Goal: Task Accomplishment & Management: Use online tool/utility

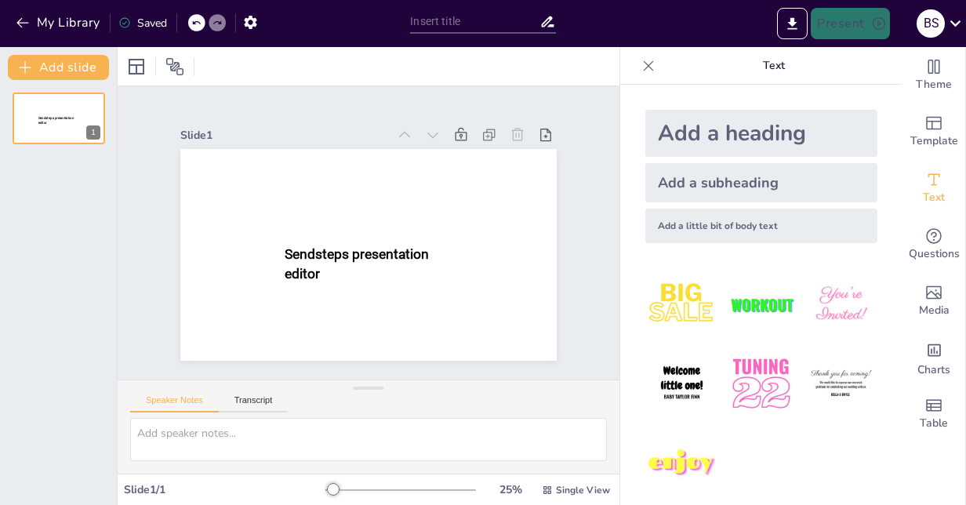
type input "New Sendsteps"
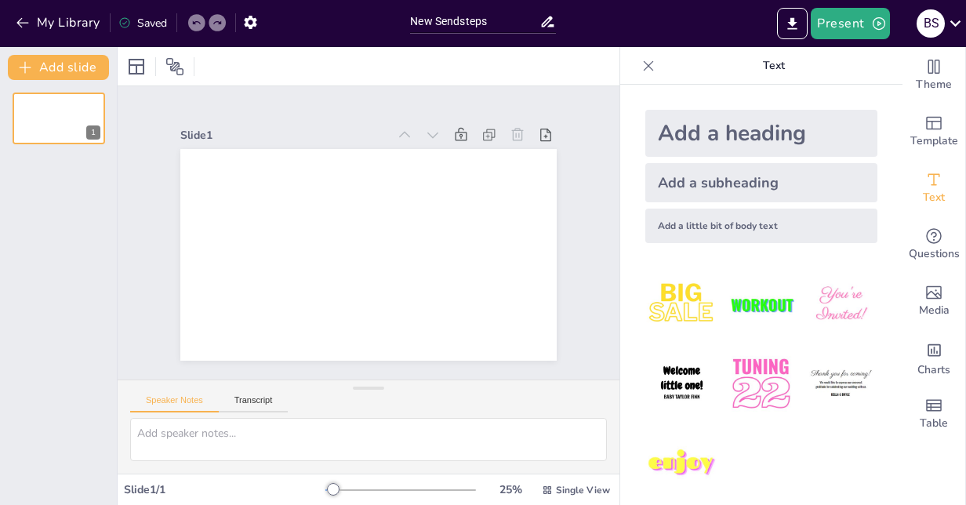
click at [758, 133] on div "Add a heading" at bounding box center [761, 133] width 232 height 47
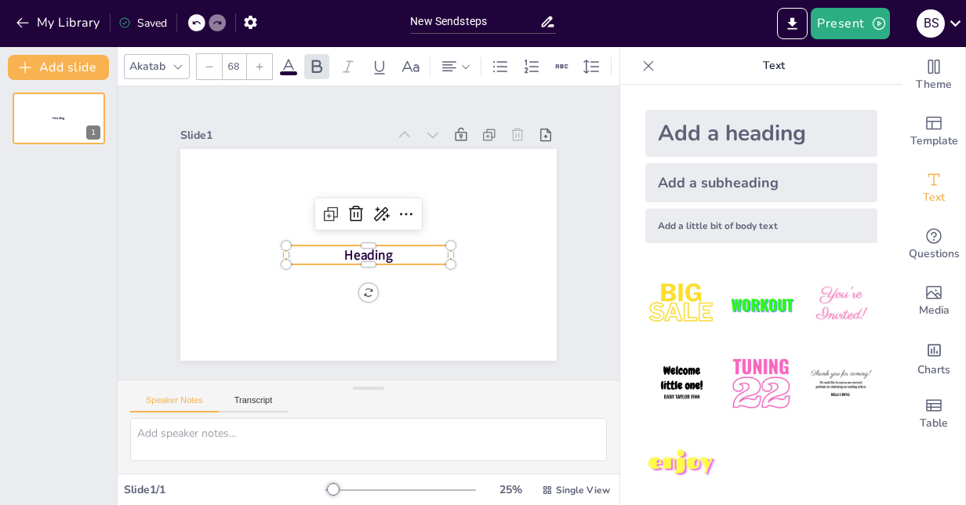
click at [375, 248] on span "Heading" at bounding box center [368, 254] width 48 height 18
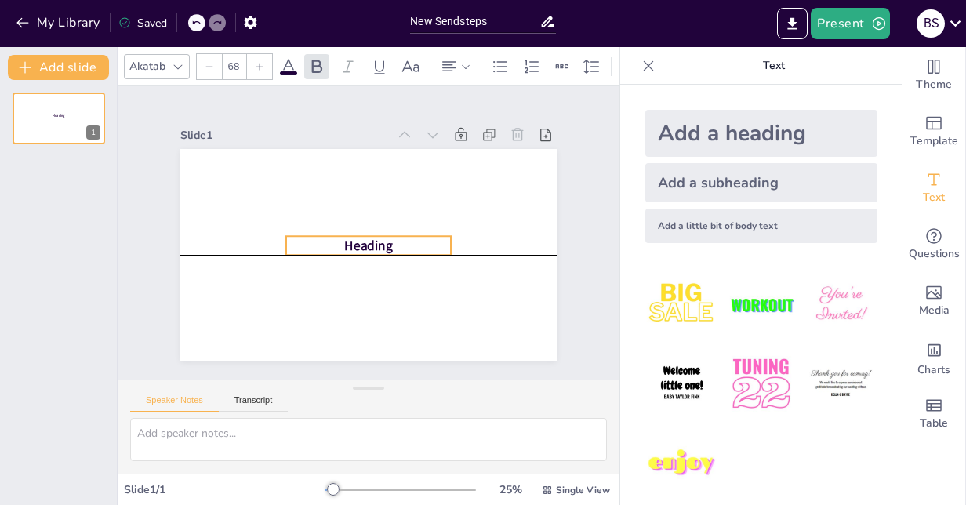
drag, startPoint x: 386, startPoint y: 248, endPoint x: 382, endPoint y: 241, distance: 8.1
click at [382, 241] on p "Heading" at bounding box center [368, 245] width 165 height 19
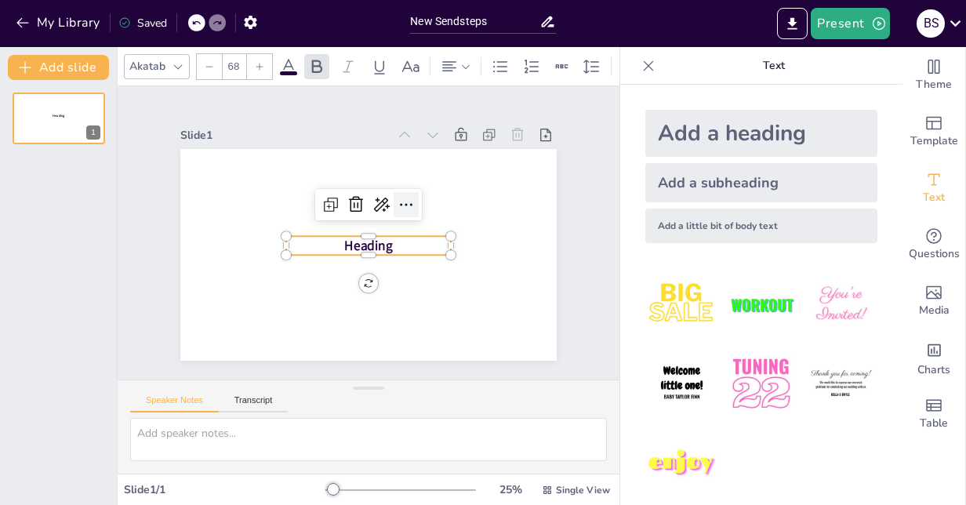
click at [400, 204] on icon at bounding box center [406, 205] width 13 height 2
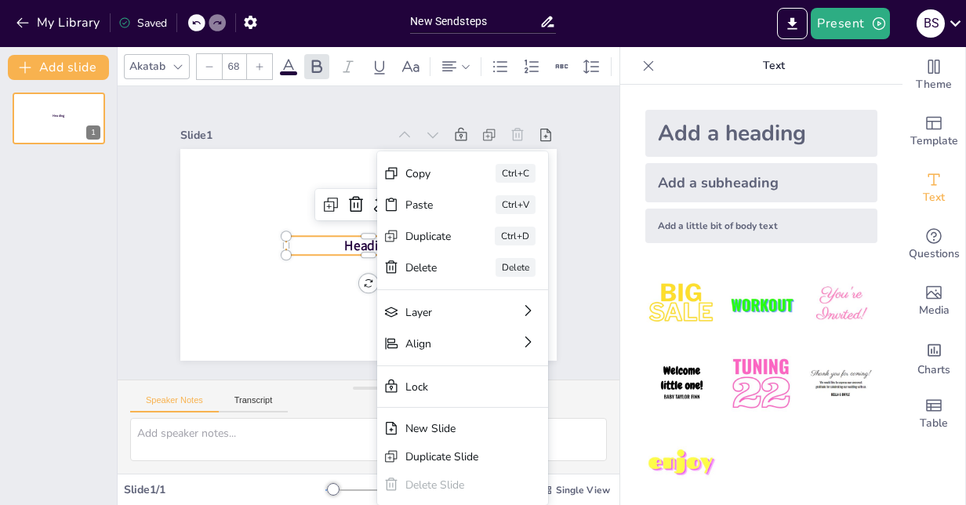
click at [307, 238] on p "Heading" at bounding box center [368, 245] width 165 height 19
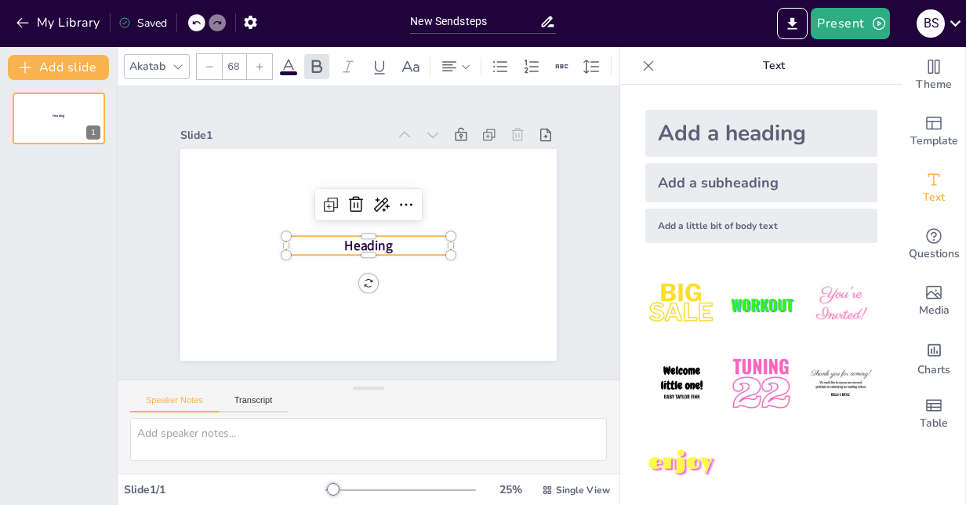
click at [307, 238] on p "Heading" at bounding box center [368, 245] width 165 height 19
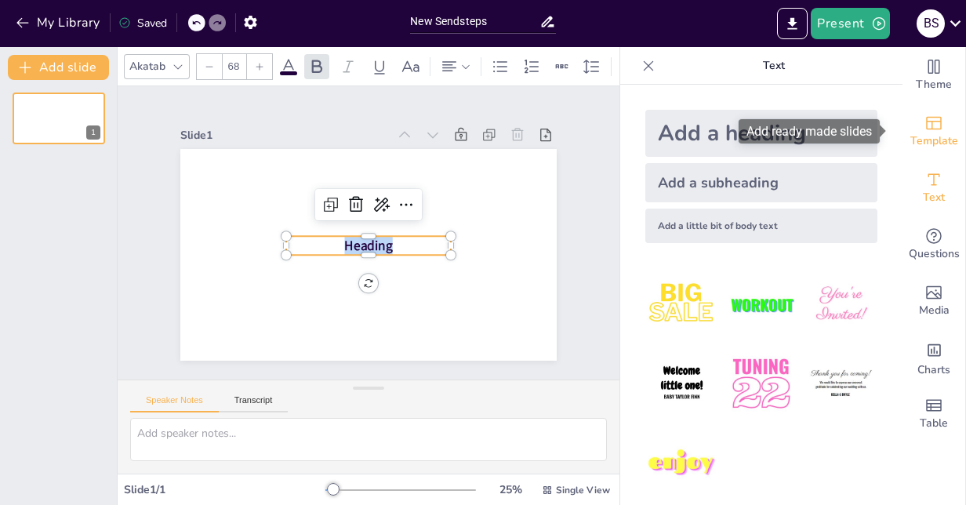
click at [913, 133] on span "Template" at bounding box center [934, 140] width 48 height 17
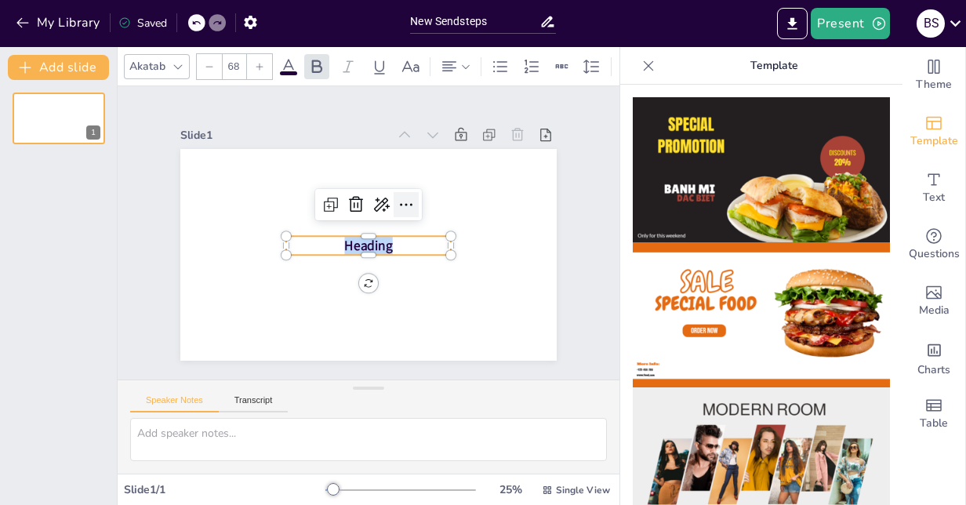
click at [401, 202] on icon at bounding box center [406, 204] width 19 height 19
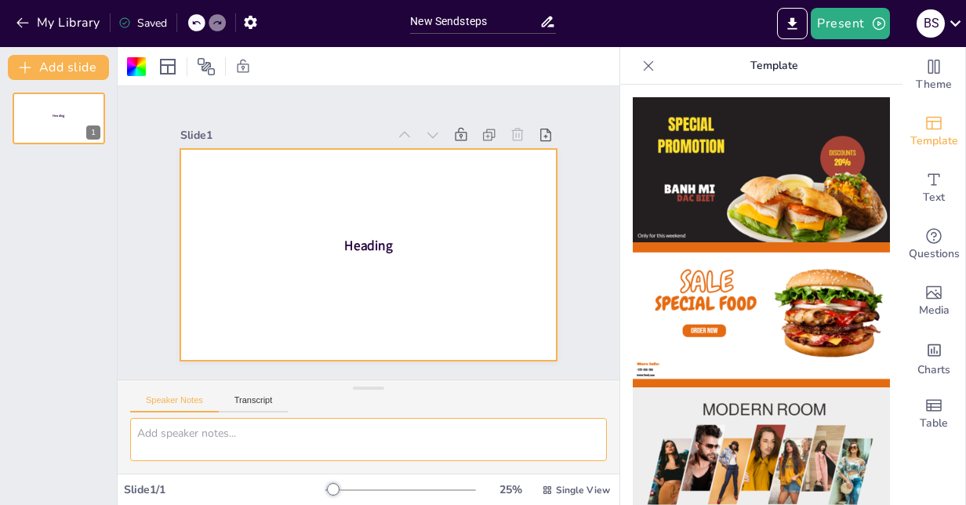
click at [235, 431] on textarea at bounding box center [368, 439] width 477 height 43
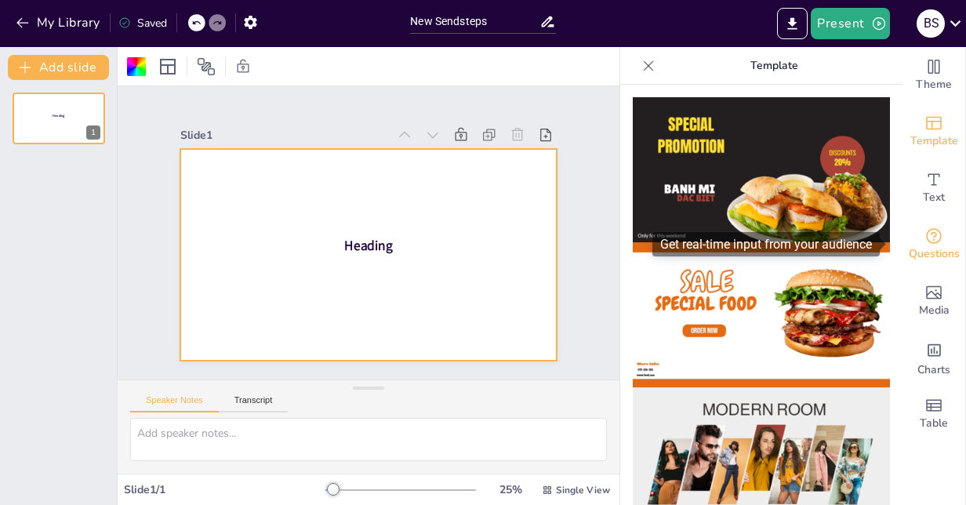
click at [940, 245] on span "Questions" at bounding box center [934, 253] width 51 height 17
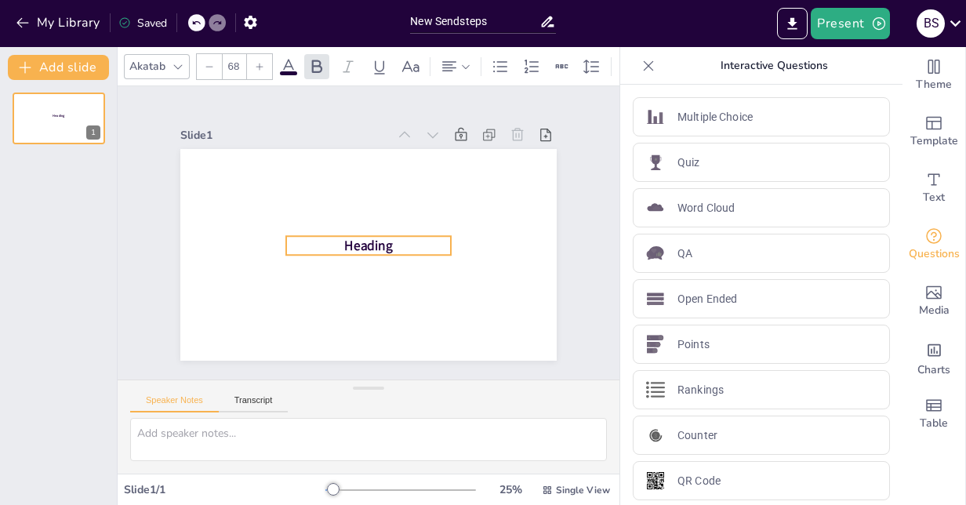
click at [362, 236] on span "Heading" at bounding box center [368, 245] width 48 height 18
click at [397, 204] on icon at bounding box center [406, 204] width 19 height 19
click at [314, 236] on p "Heading" at bounding box center [368, 245] width 165 height 19
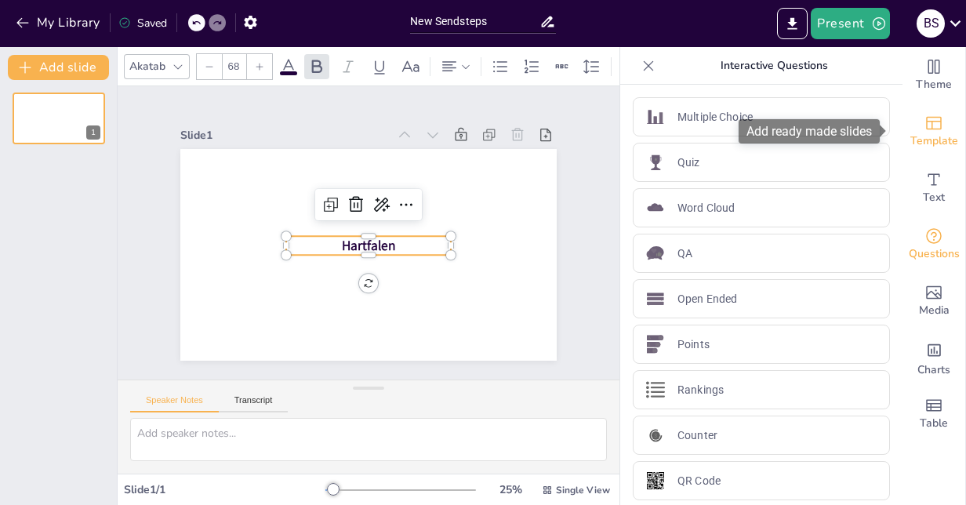
click at [931, 155] on div "Template" at bounding box center [933, 131] width 63 height 56
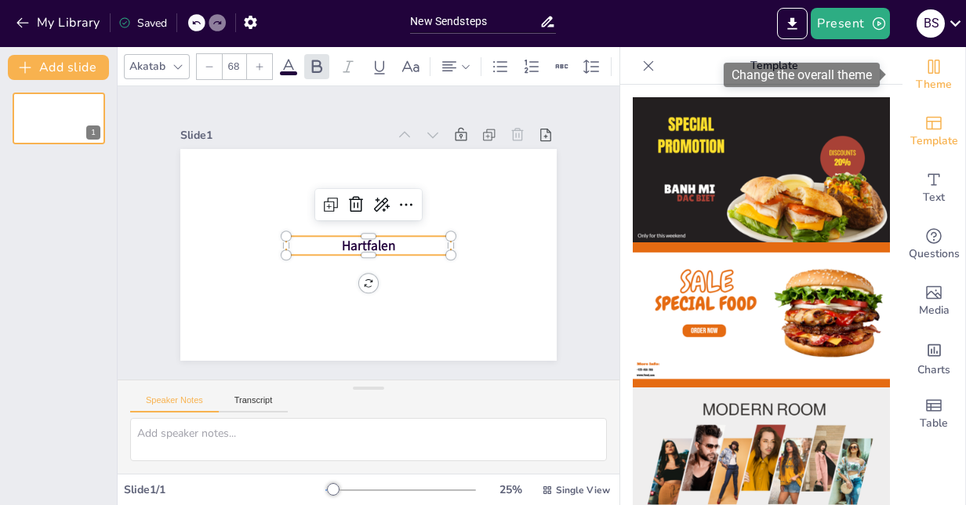
click at [922, 80] on span "Theme" at bounding box center [934, 84] width 36 height 17
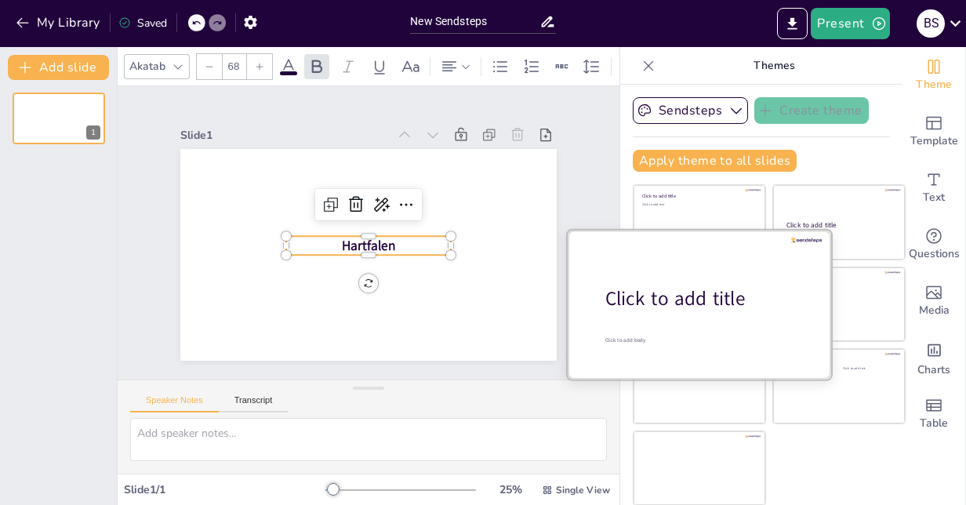
click at [685, 312] on div at bounding box center [699, 304] width 263 height 148
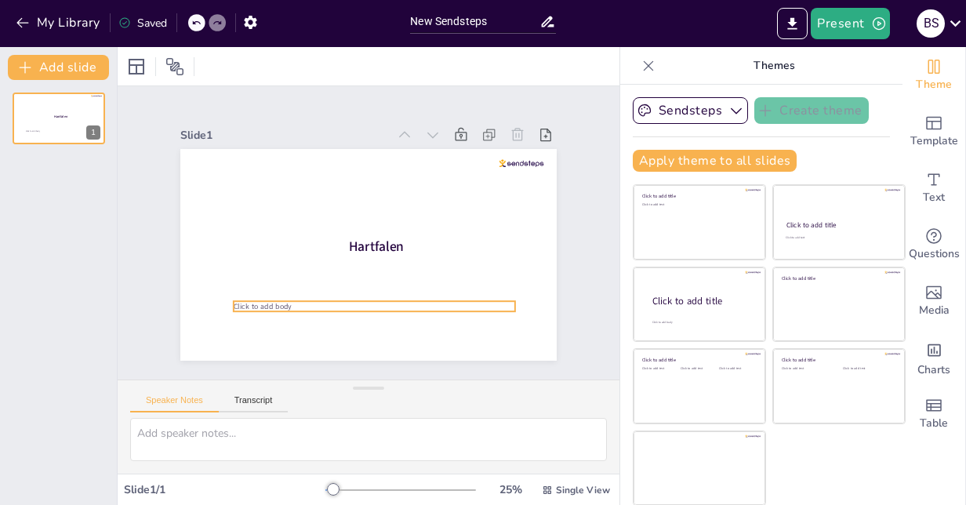
click at [255, 301] on span "Click to add body" at bounding box center [263, 306] width 58 height 10
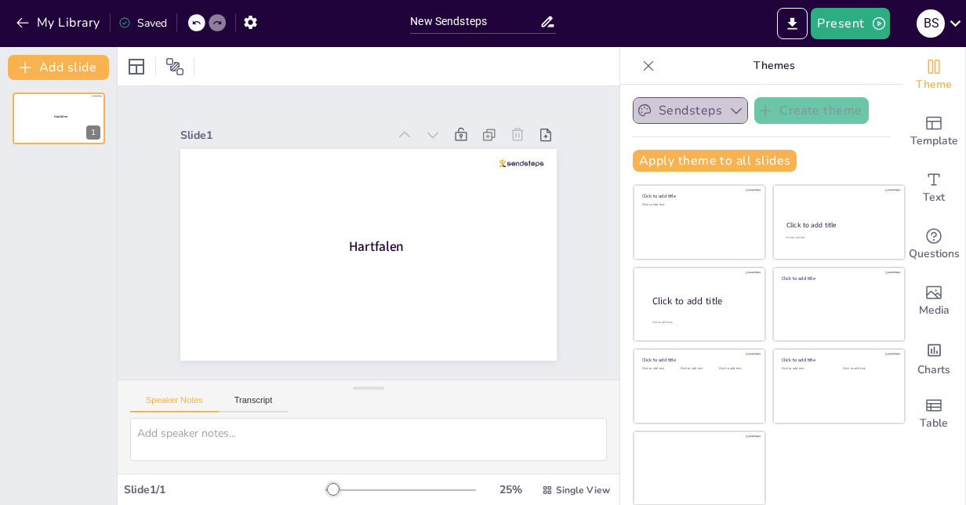
click at [668, 121] on button "Sendsteps" at bounding box center [690, 110] width 115 height 27
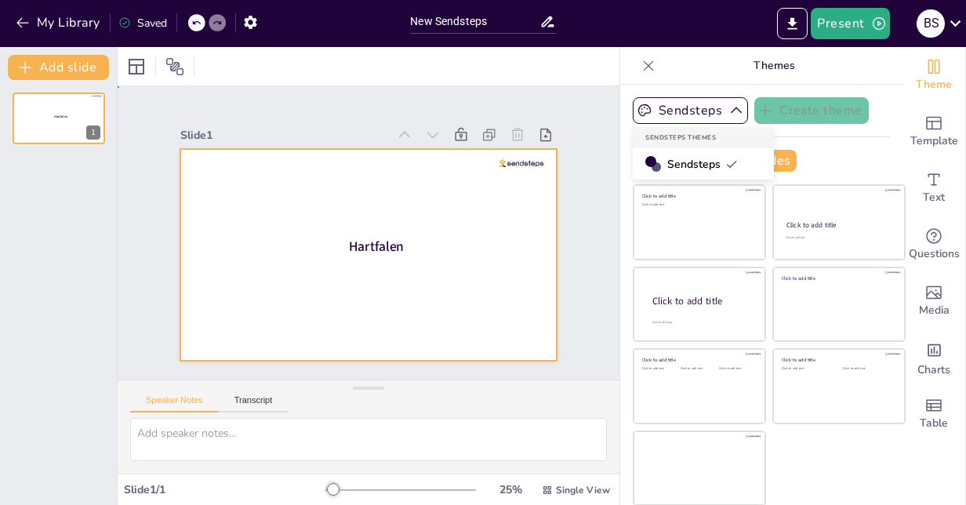
click at [472, 272] on div at bounding box center [368, 255] width 376 height 212
click at [127, 54] on div at bounding box center [136, 66] width 25 height 25
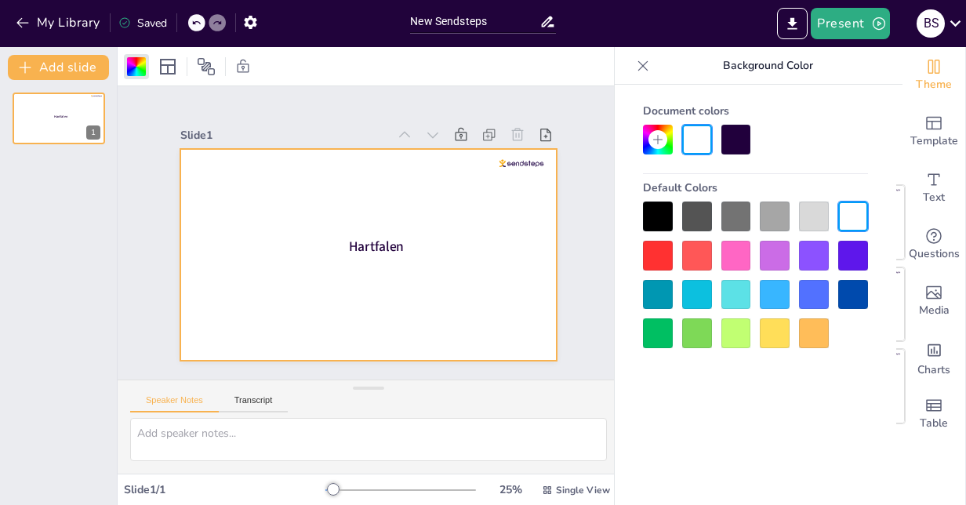
click at [739, 300] on div at bounding box center [736, 295] width 30 height 30
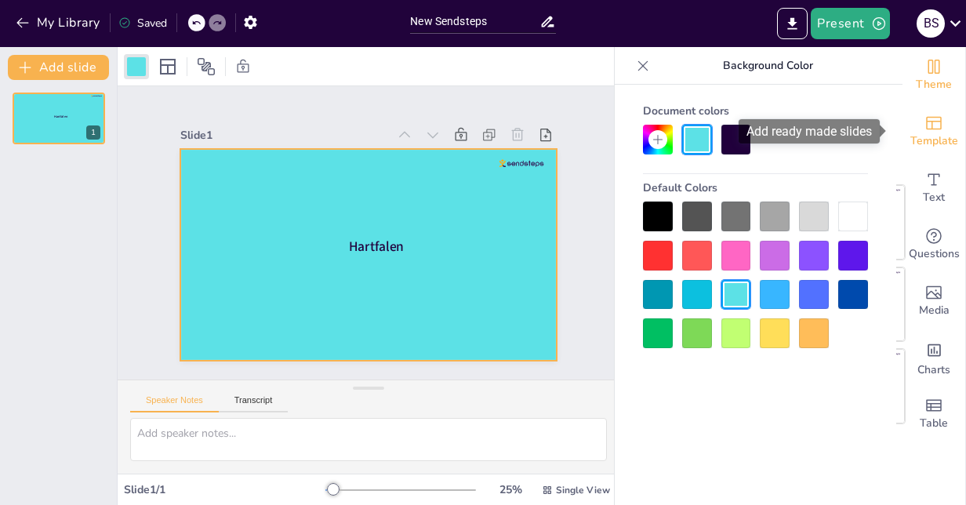
click at [914, 133] on span "Template" at bounding box center [934, 140] width 48 height 17
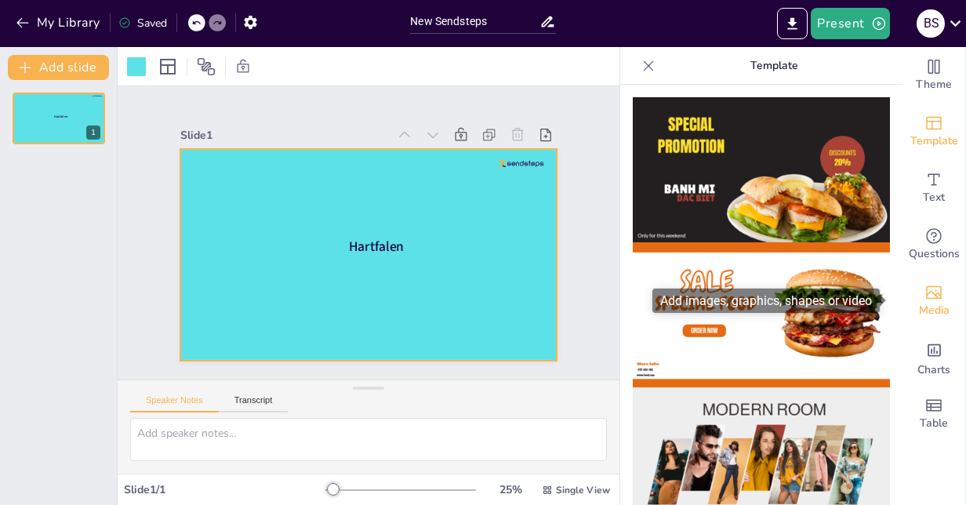
click at [933, 285] on div "Media" at bounding box center [933, 301] width 63 height 56
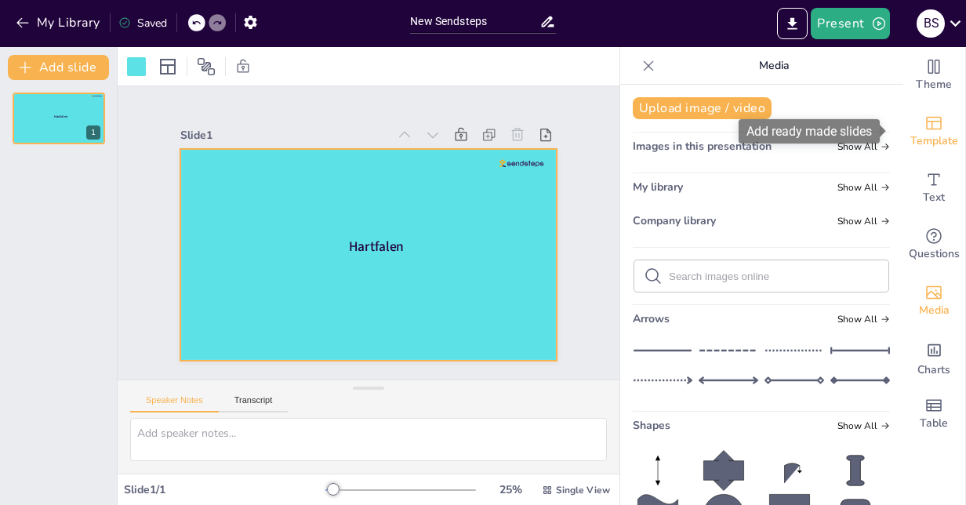
click at [930, 127] on icon "Add ready made slides" at bounding box center [933, 123] width 19 height 19
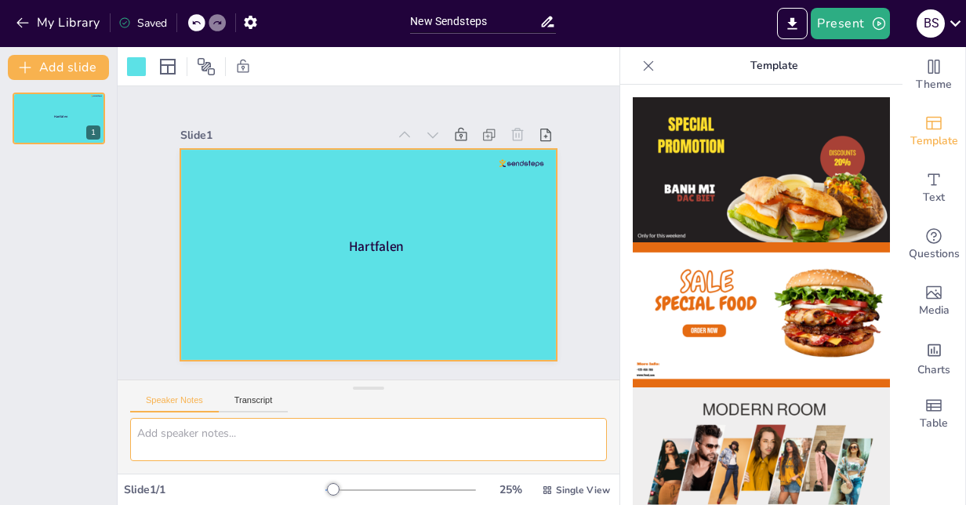
click at [195, 442] on textarea at bounding box center [368, 439] width 477 height 43
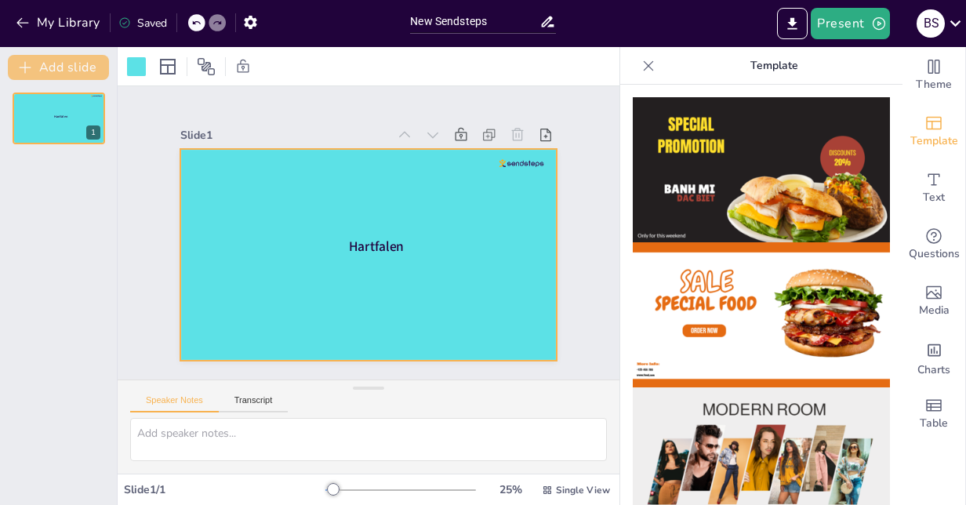
click at [66, 71] on button "Add slide" at bounding box center [58, 67] width 101 height 25
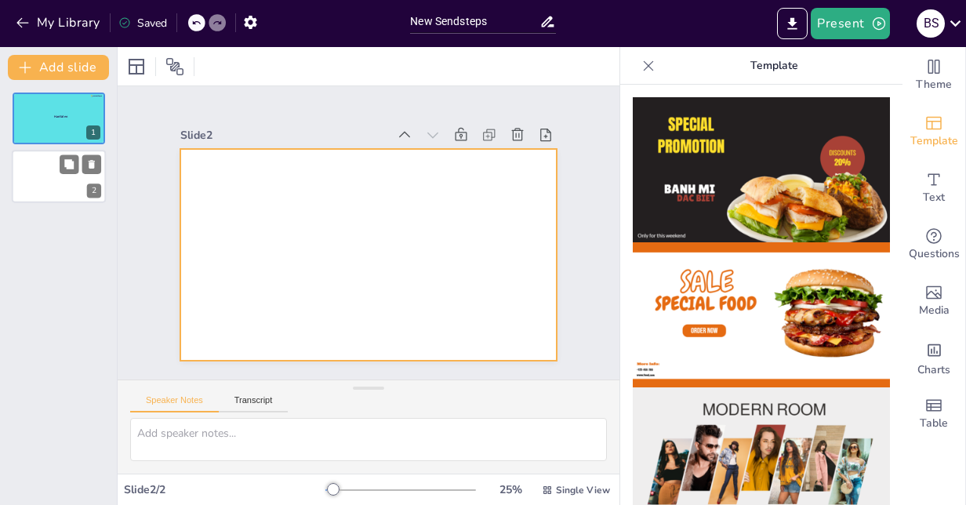
click at [56, 180] on div at bounding box center [59, 177] width 94 height 53
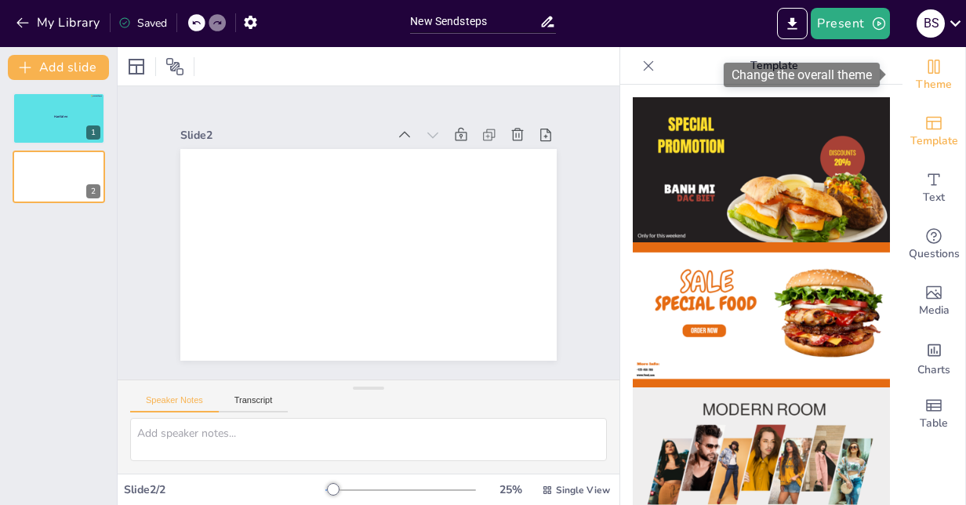
click at [937, 76] on span "Theme" at bounding box center [934, 84] width 36 height 17
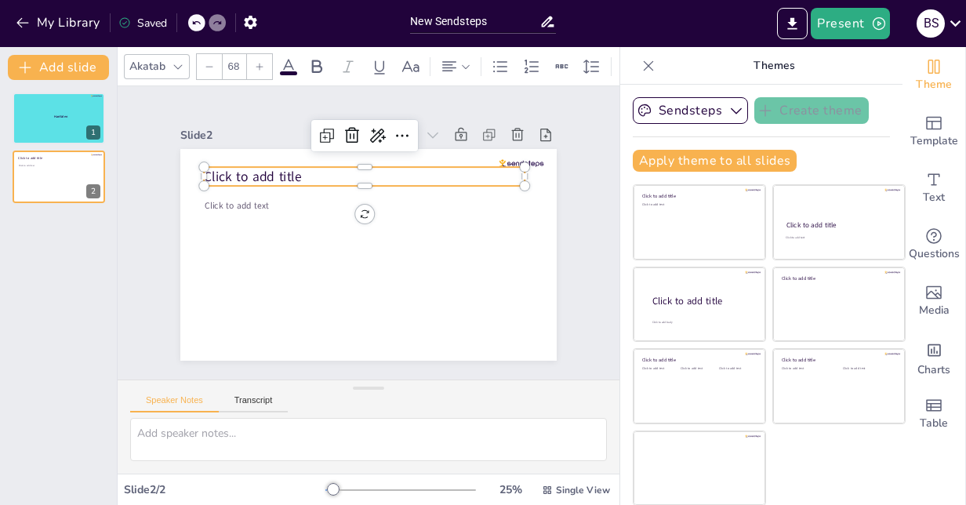
click at [281, 167] on span "Click to add title" at bounding box center [252, 176] width 97 height 18
click at [306, 171] on p "Click to add title" at bounding box center [364, 176] width 321 height 19
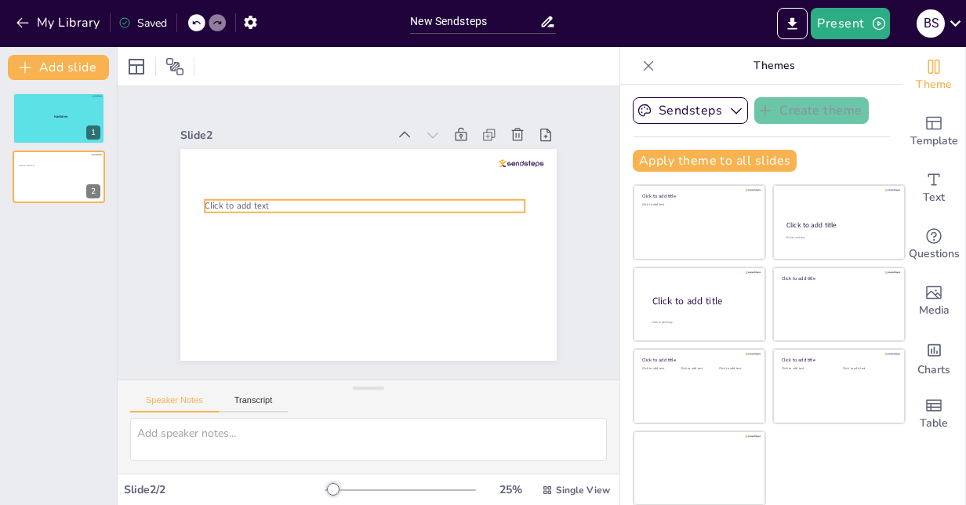
click at [234, 200] on span "Click to add text" at bounding box center [237, 206] width 64 height 13
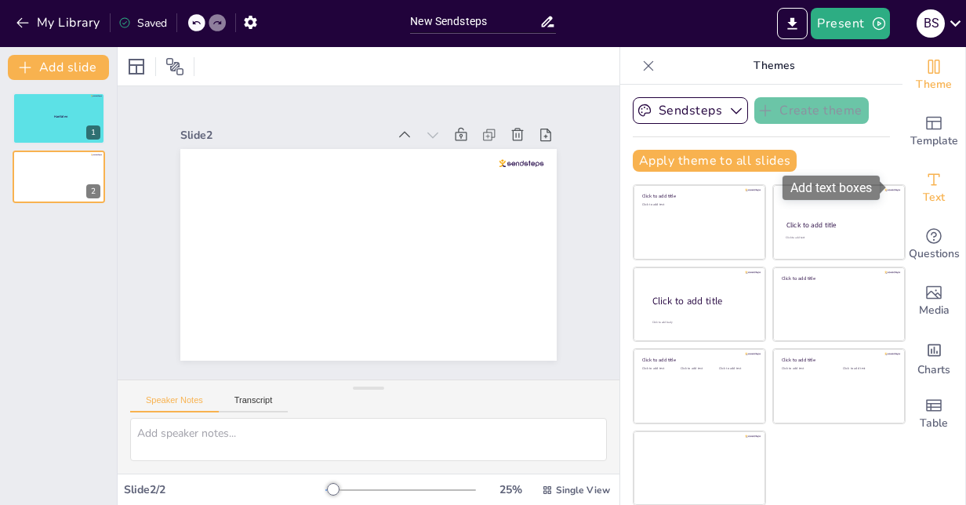
click at [933, 192] on div "Text" at bounding box center [933, 188] width 63 height 56
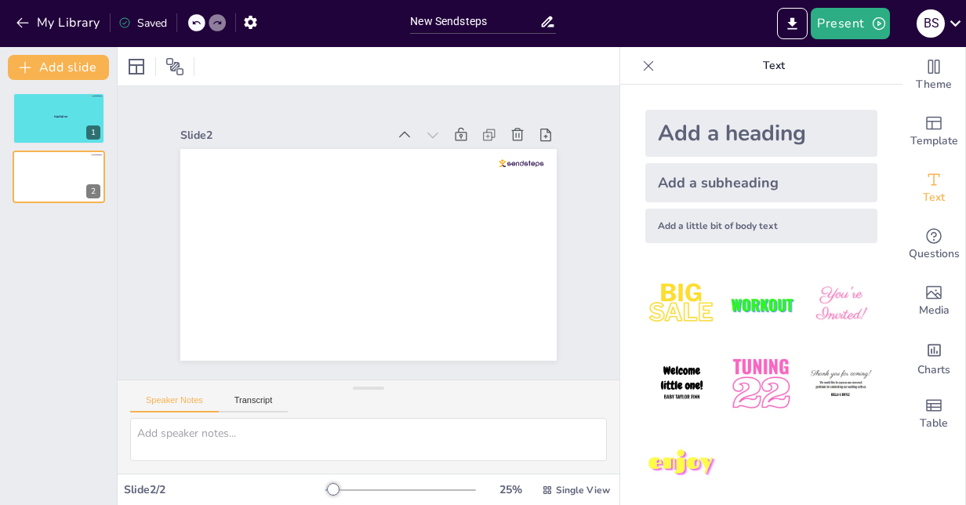
click at [710, 135] on div "Add a heading" at bounding box center [761, 133] width 232 height 47
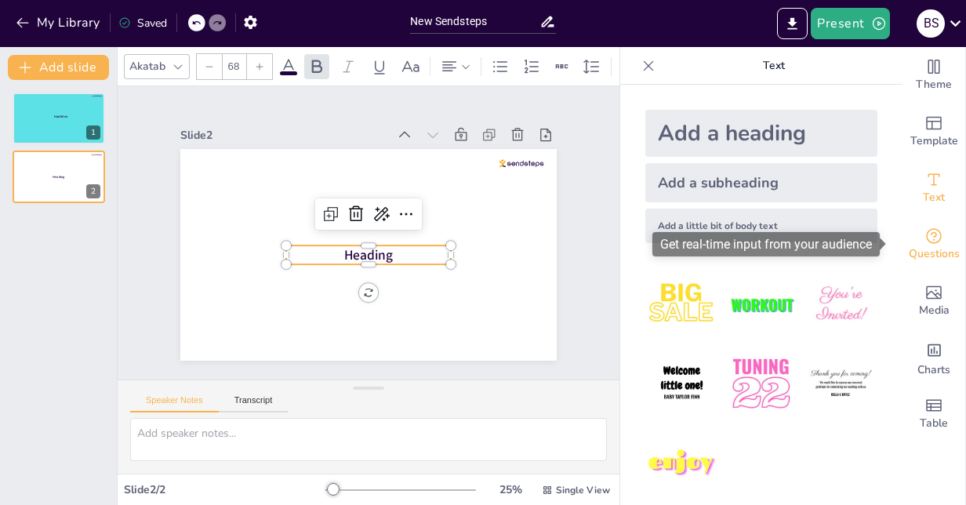
click at [934, 252] on span "Questions" at bounding box center [934, 253] width 51 height 17
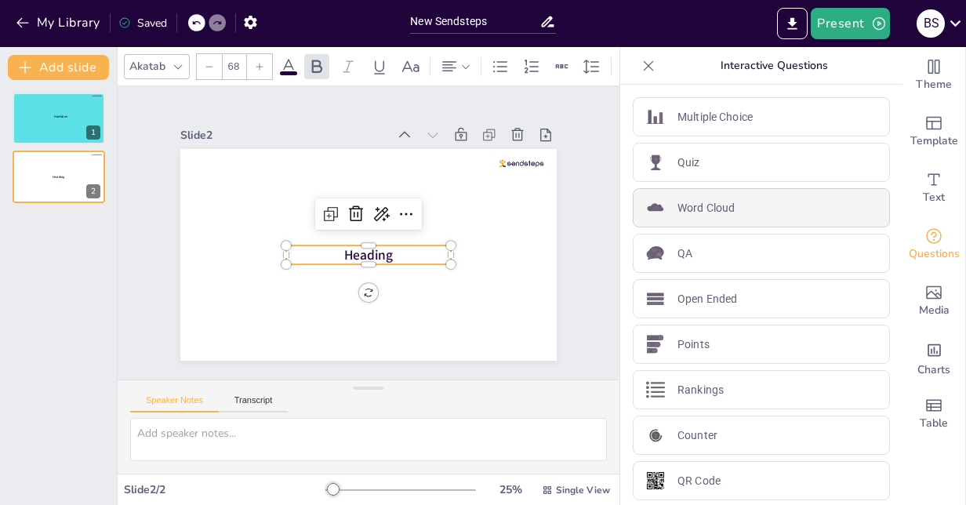
click at [729, 202] on div "Word Cloud" at bounding box center [761, 207] width 257 height 39
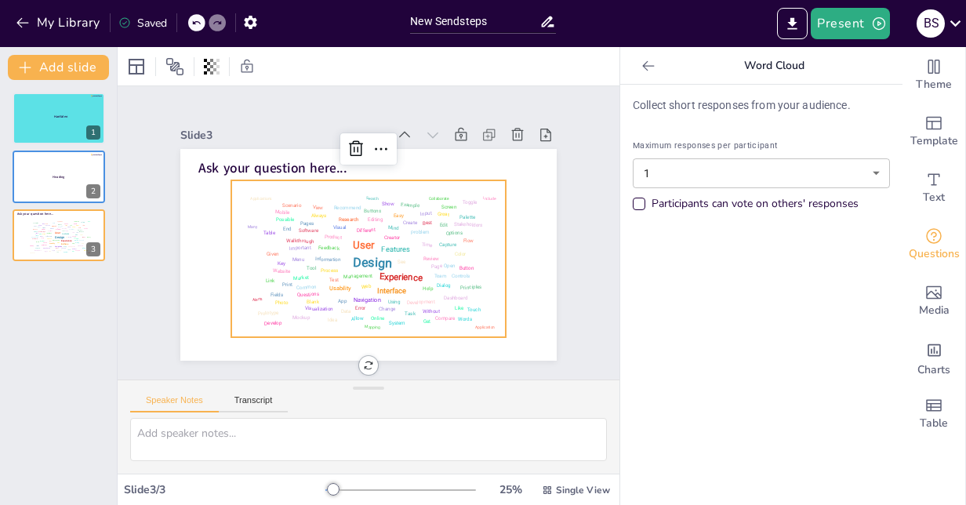
click at [844, 182] on body "My Library Saved New Sendsteps Present B S Document fonts Akatab Recently used …" at bounding box center [483, 252] width 966 height 505
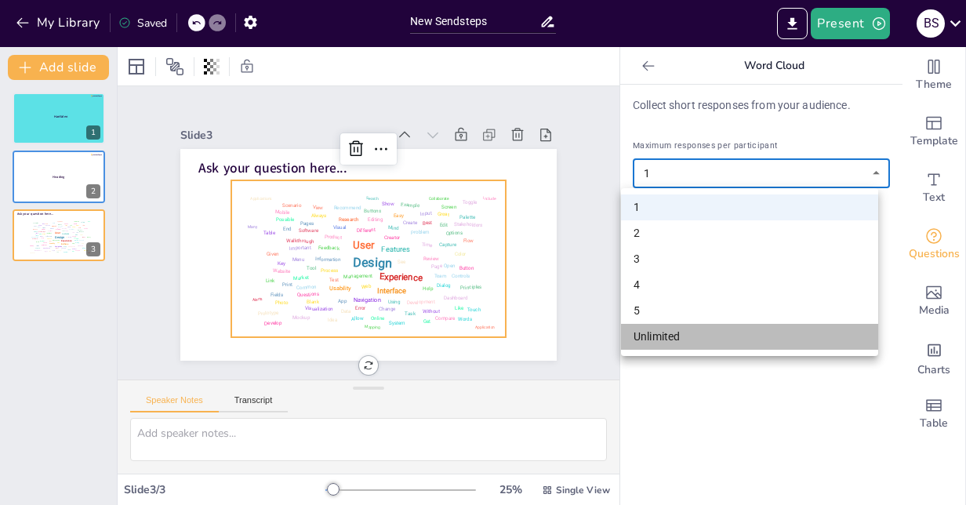
click at [670, 336] on li "Unlimited" at bounding box center [749, 337] width 257 height 26
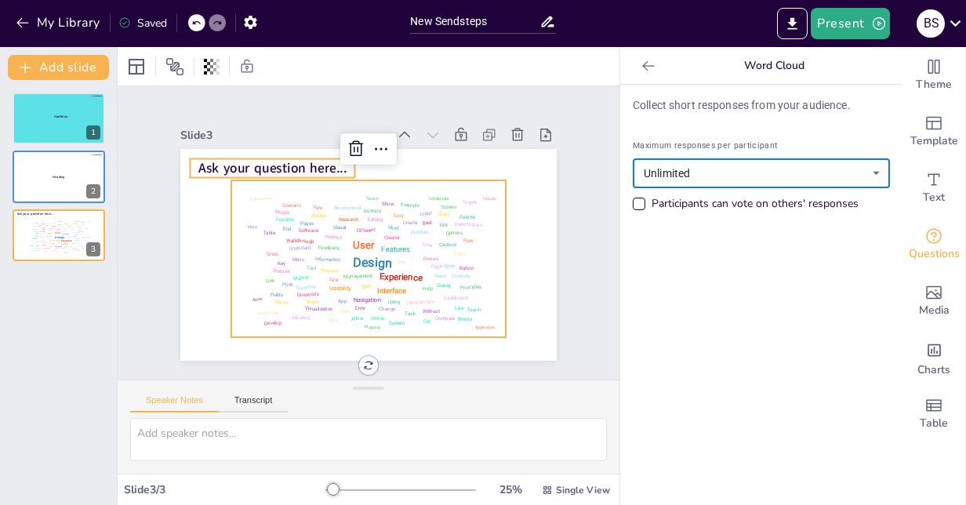
click at [329, 161] on span "Ask your question here..." at bounding box center [272, 168] width 149 height 18
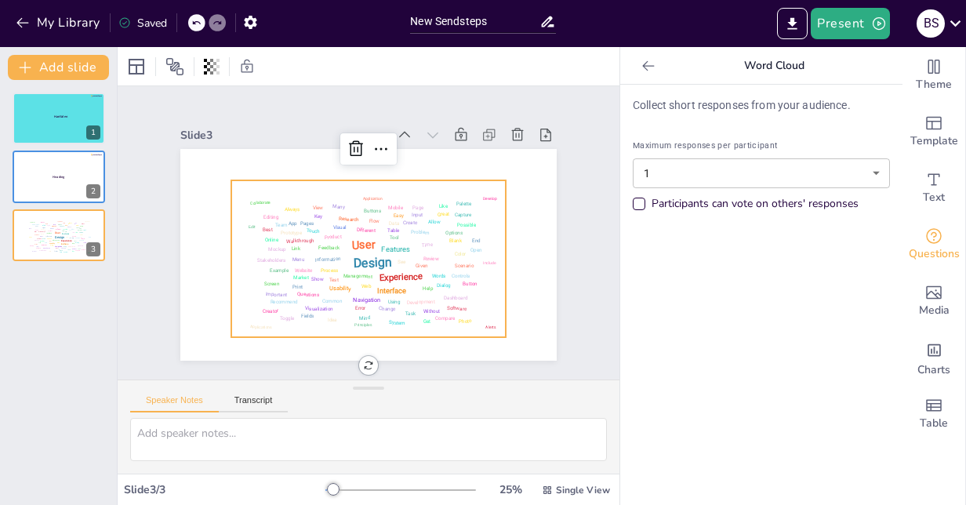
click at [358, 240] on div "User" at bounding box center [363, 245] width 24 height 14
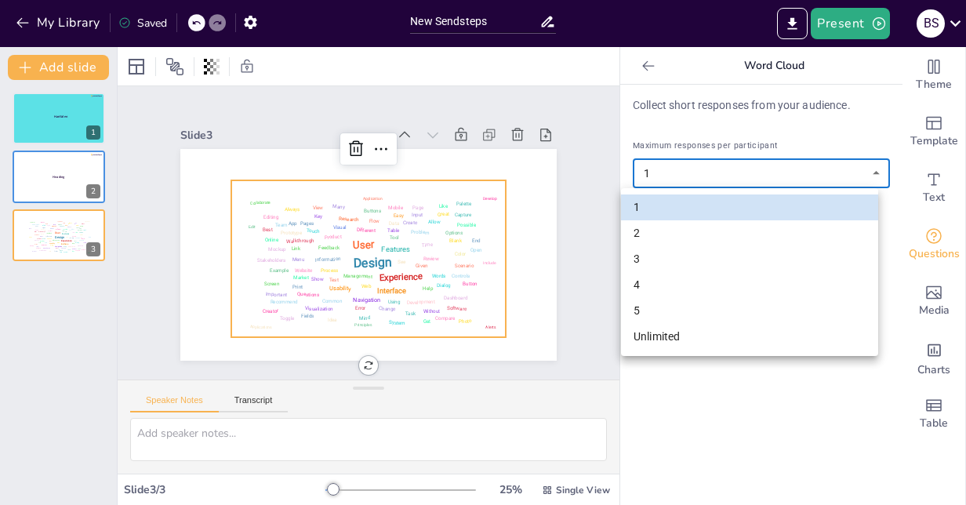
click at [731, 177] on body "My Library Saved New Sendsteps Present B S Document fonts Akatab Recently used …" at bounding box center [483, 252] width 966 height 505
click at [674, 334] on li "Unlimited" at bounding box center [749, 337] width 257 height 26
type input "unlimited"
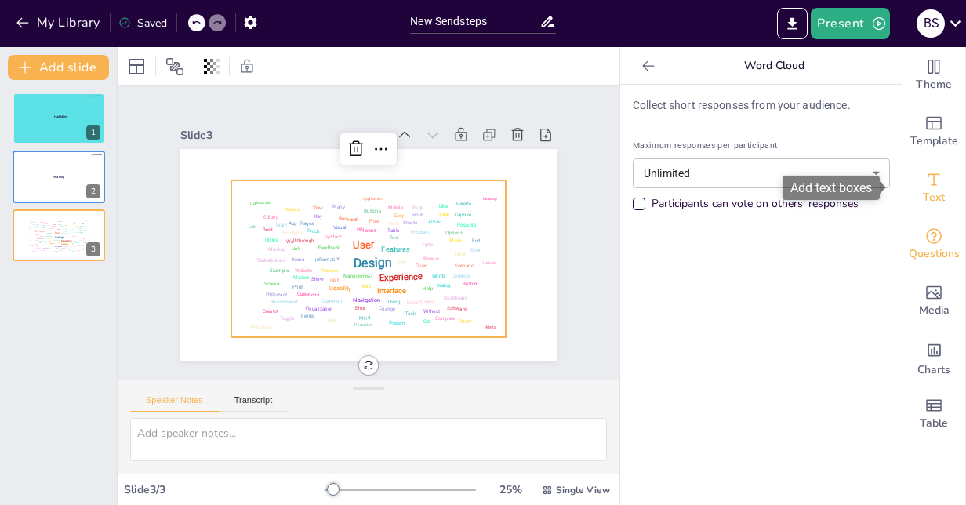
click at [928, 169] on div "Text" at bounding box center [933, 188] width 63 height 56
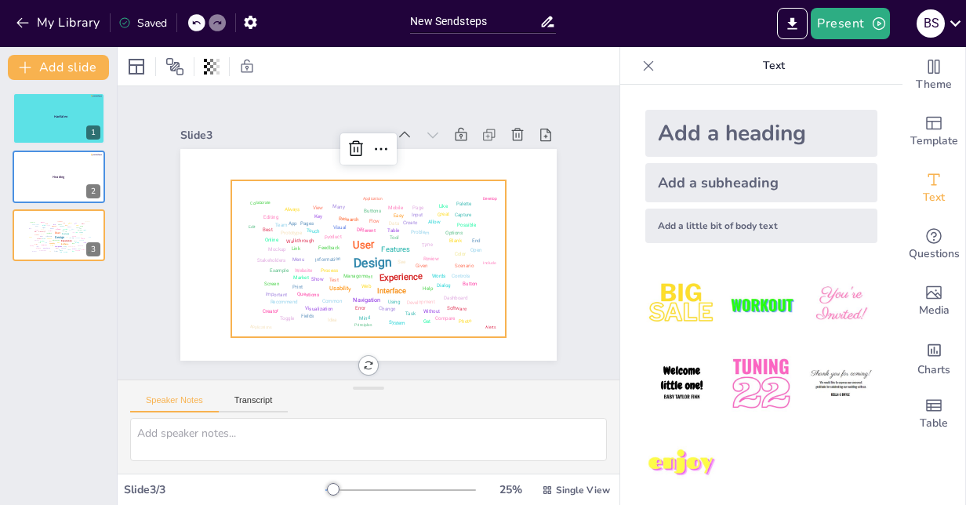
click at [732, 136] on div "Add a heading" at bounding box center [761, 133] width 232 height 47
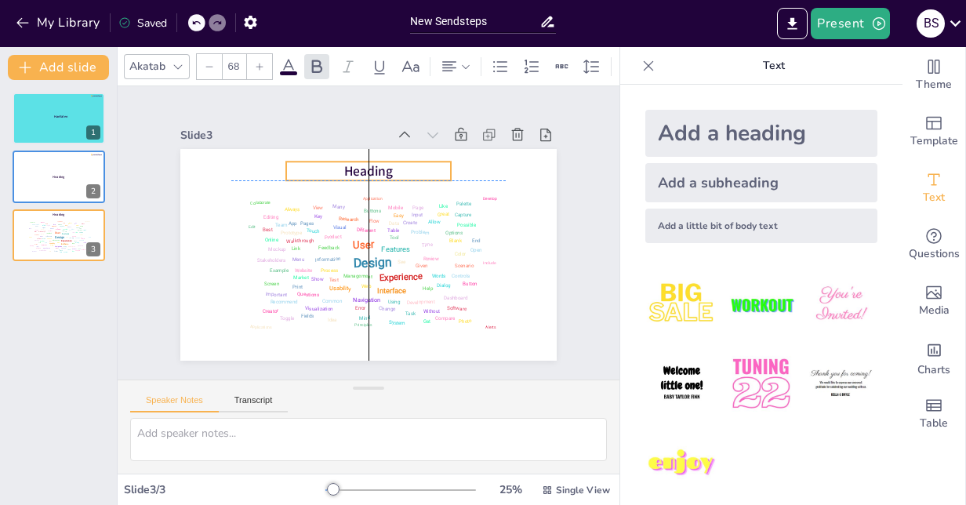
drag, startPoint x: 419, startPoint y: 240, endPoint x: 425, endPoint y: 154, distance: 85.7
click at [425, 149] on div "Design User Experience Interface Features Navigation Usability Test Process Inf…" at bounding box center [368, 149] width 376 height 0
click at [383, 167] on p "Heading" at bounding box center [368, 171] width 165 height 19
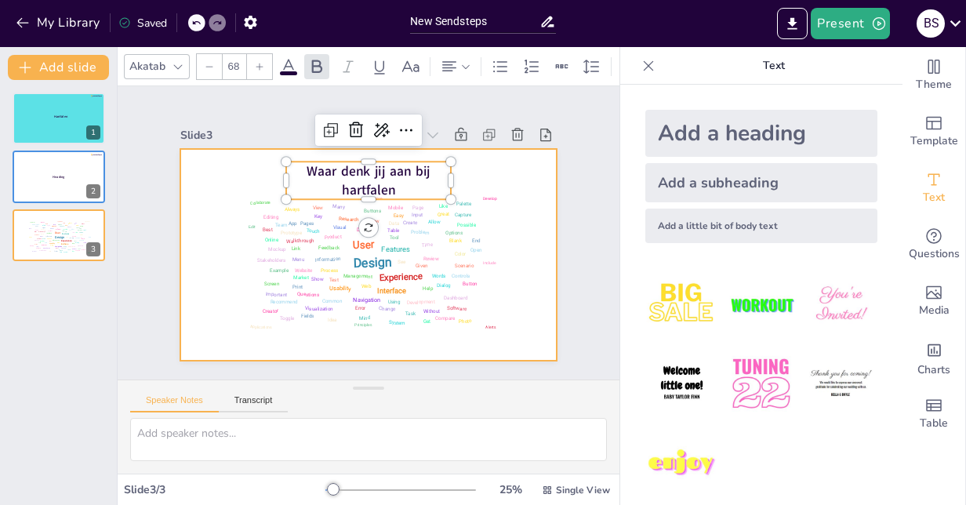
drag, startPoint x: 438, startPoint y: 175, endPoint x: 458, endPoint y: 169, distance: 20.4
click at [458, 169] on div "Design User Experience Interface Features Navigation Usability Test Process Inf…" at bounding box center [368, 255] width 376 height 212
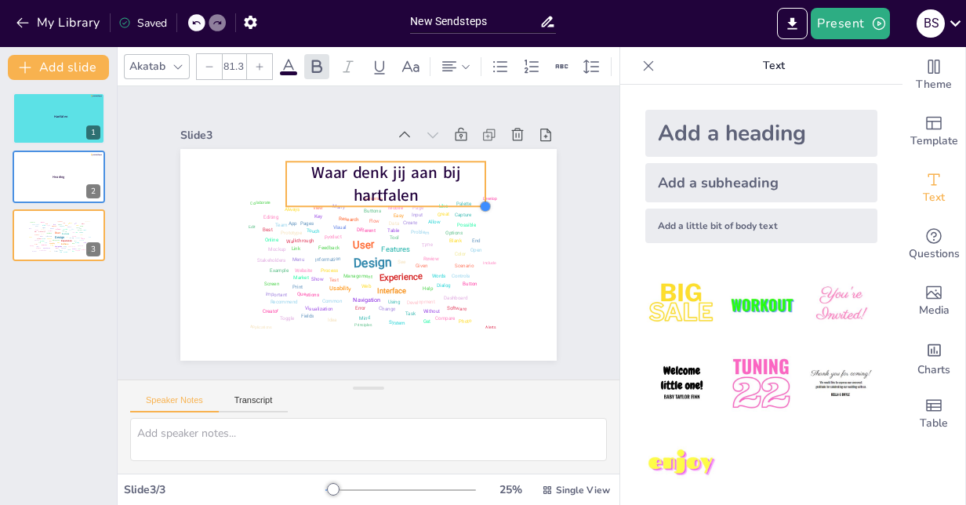
type input "81"
drag, startPoint x: 437, startPoint y: 192, endPoint x: 469, endPoint y: 176, distance: 35.4
click at [469, 176] on div "Design User Experience Interface Features Navigation Usability Test Process Inf…" at bounding box center [368, 255] width 376 height 212
click at [67, 183] on div at bounding box center [59, 177] width 94 height 53
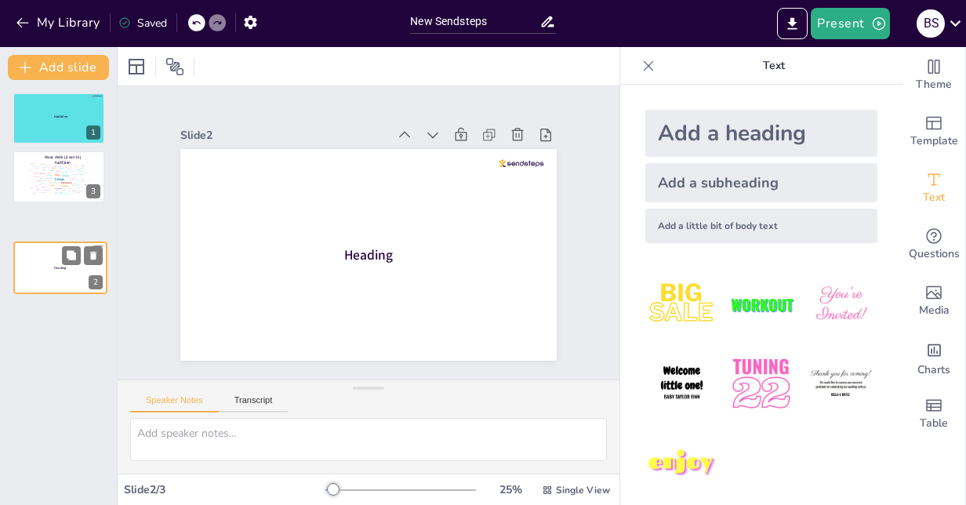
drag, startPoint x: 67, startPoint y: 183, endPoint x: 69, endPoint y: 279, distance: 95.7
click at [69, 279] on div at bounding box center [60, 267] width 93 height 52
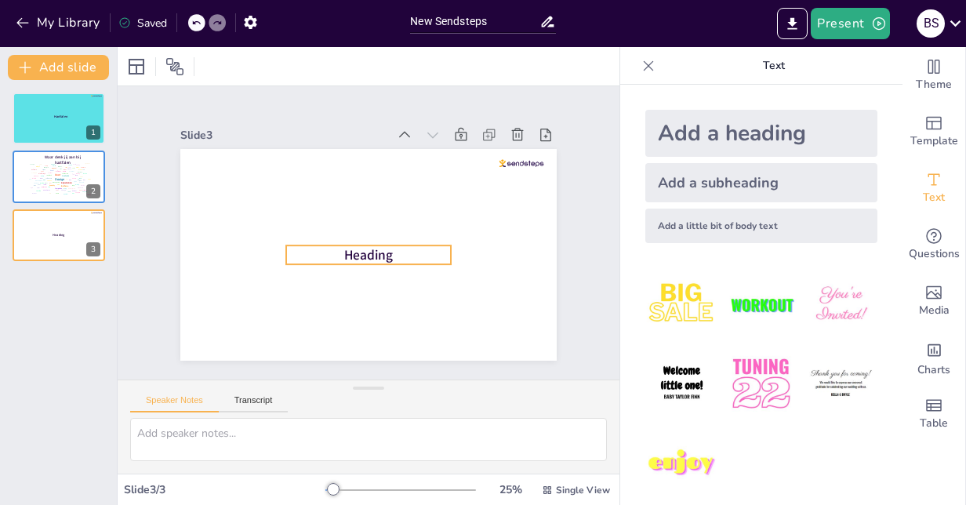
click at [394, 251] on p "Heading" at bounding box center [368, 254] width 165 height 19
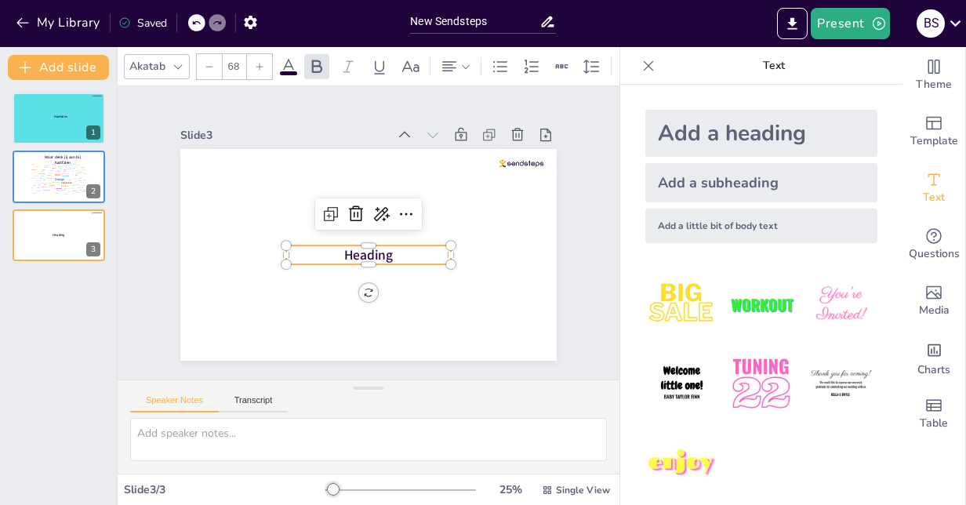
click at [383, 245] on p "Heading" at bounding box center [368, 254] width 165 height 19
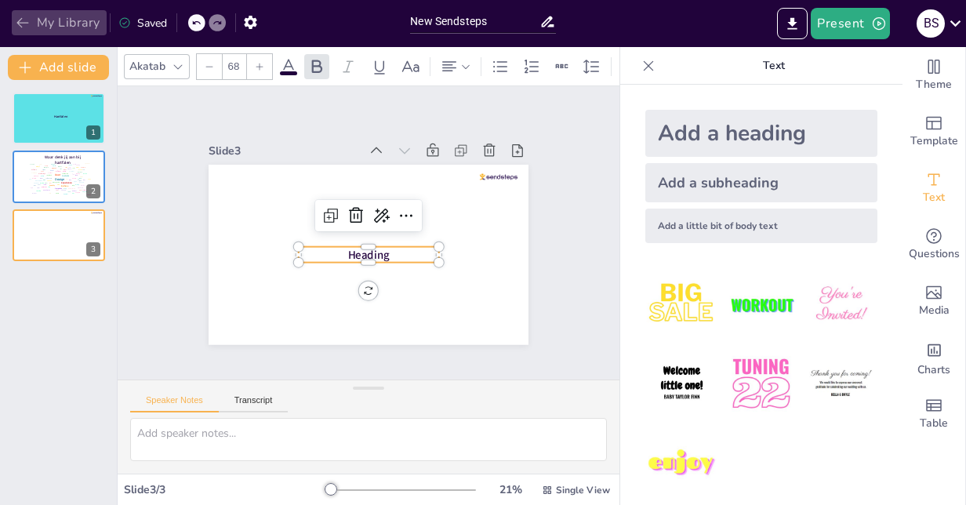
click at [17, 24] on icon "button" at bounding box center [23, 23] width 16 height 16
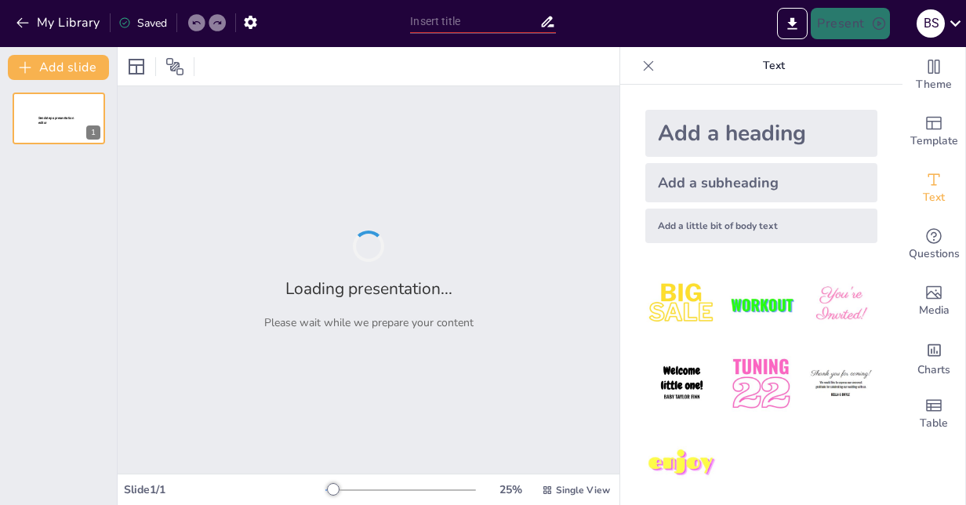
type input "New Sendsteps"
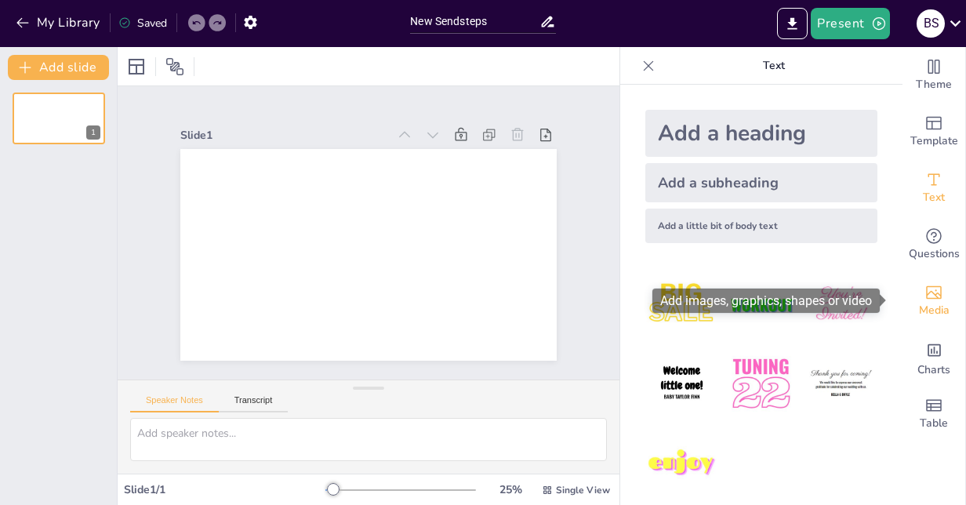
click at [935, 290] on div "Media" at bounding box center [933, 301] width 63 height 56
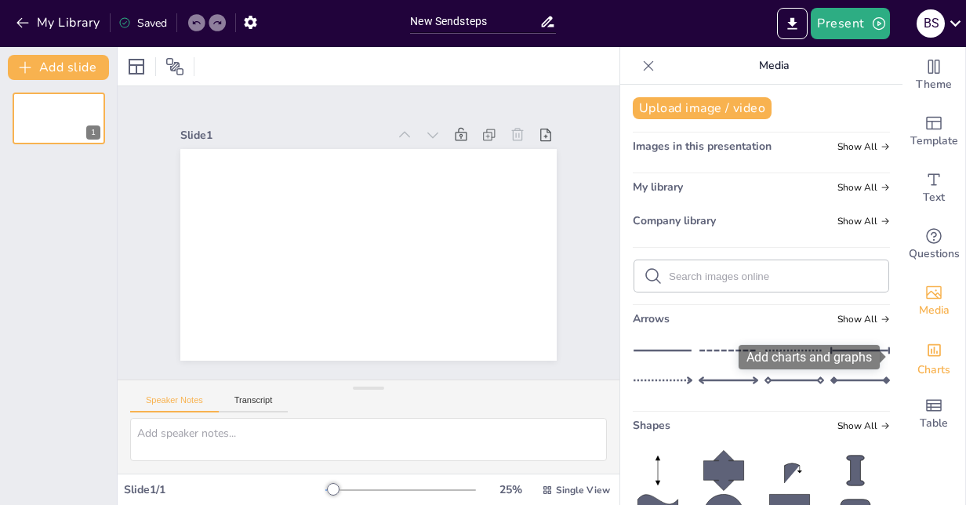
click at [927, 351] on icon "Add charts and graphs" at bounding box center [933, 350] width 13 height 13
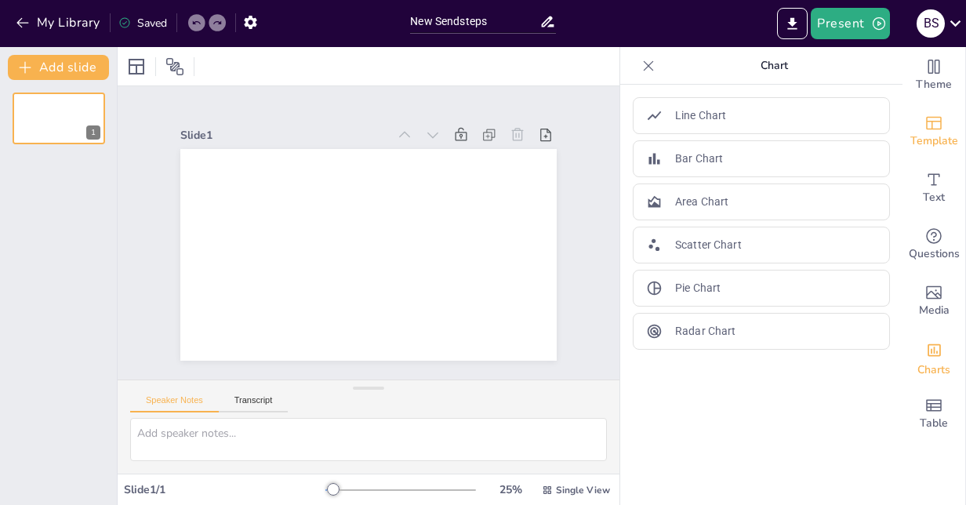
click at [926, 128] on icon "Add ready made slides" at bounding box center [934, 123] width 16 height 13
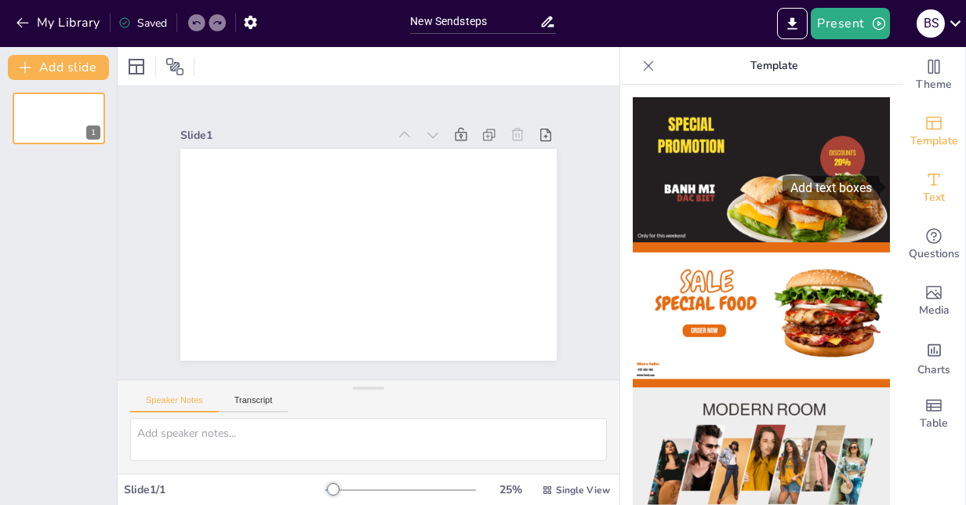
click at [923, 195] on span "Text" at bounding box center [934, 197] width 22 height 17
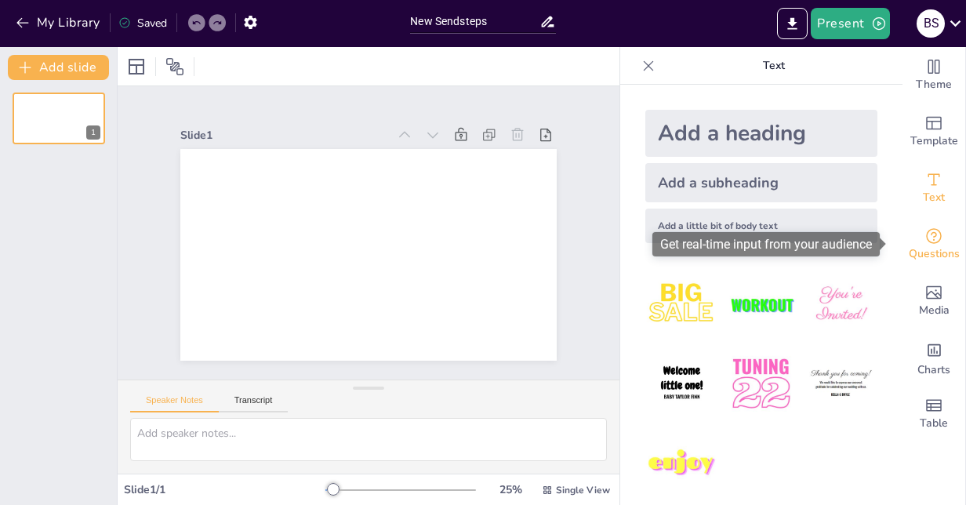
click at [930, 243] on icon "Get real-time input from your audience" at bounding box center [933, 236] width 19 height 19
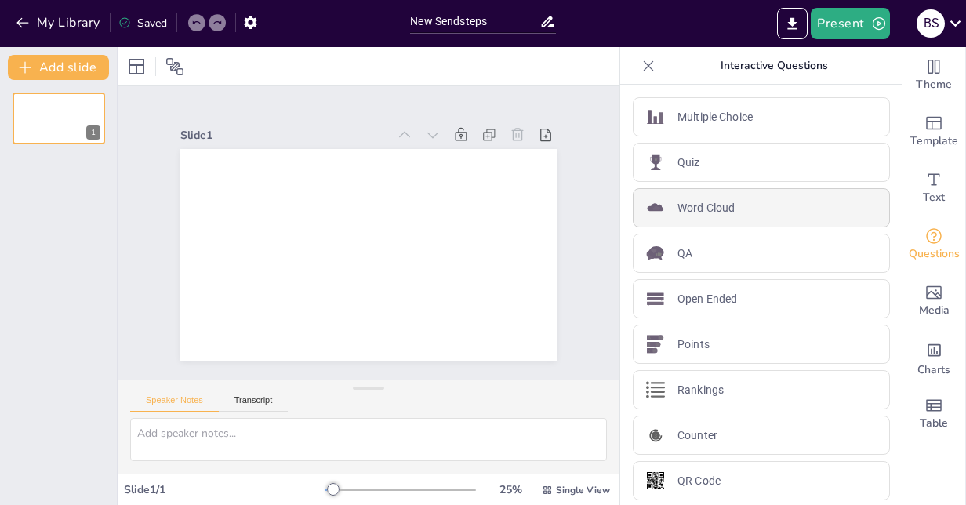
click at [681, 202] on p "Word Cloud" at bounding box center [705, 208] width 57 height 16
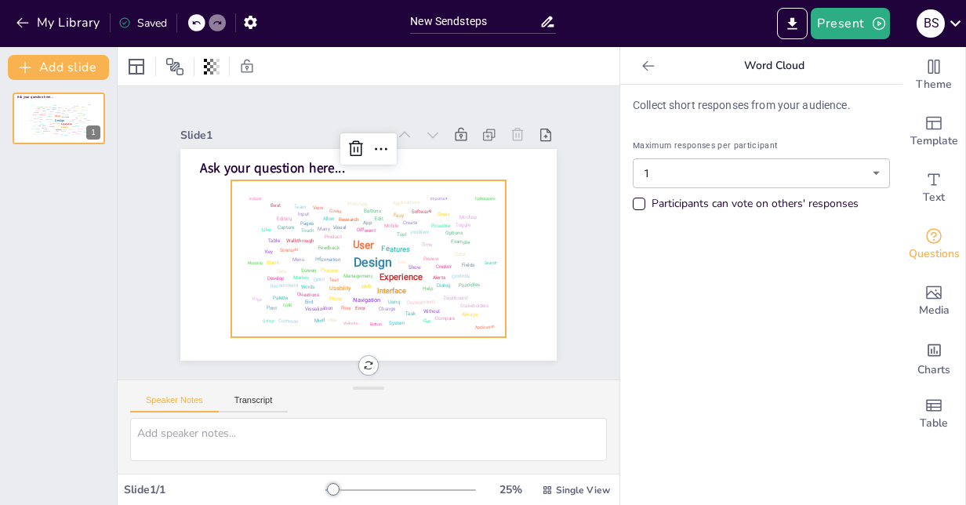
click at [704, 168] on body "My Library Saved New Sendsteps Present B S Document fonts Akatab Popular fonts …" at bounding box center [483, 252] width 966 height 505
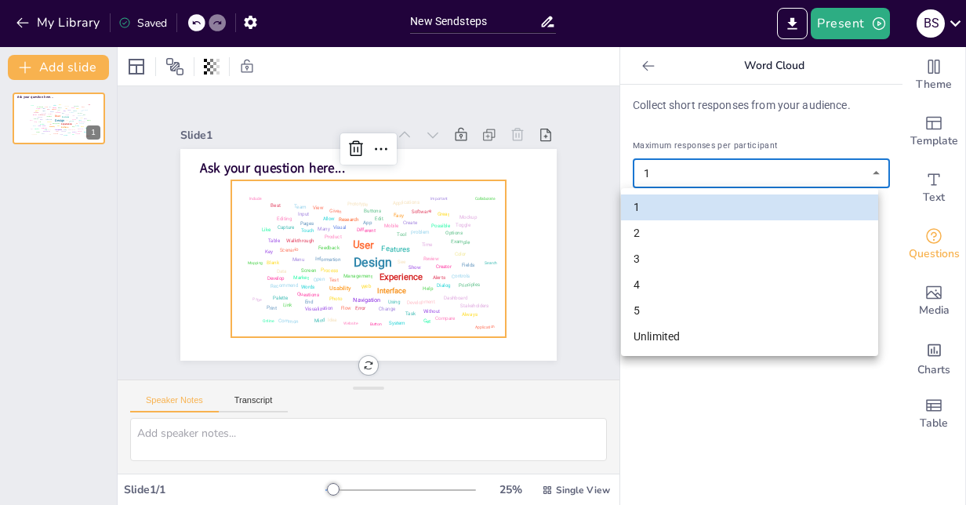
click at [677, 336] on li "Unlimited" at bounding box center [749, 337] width 257 height 26
type input "unlimited"
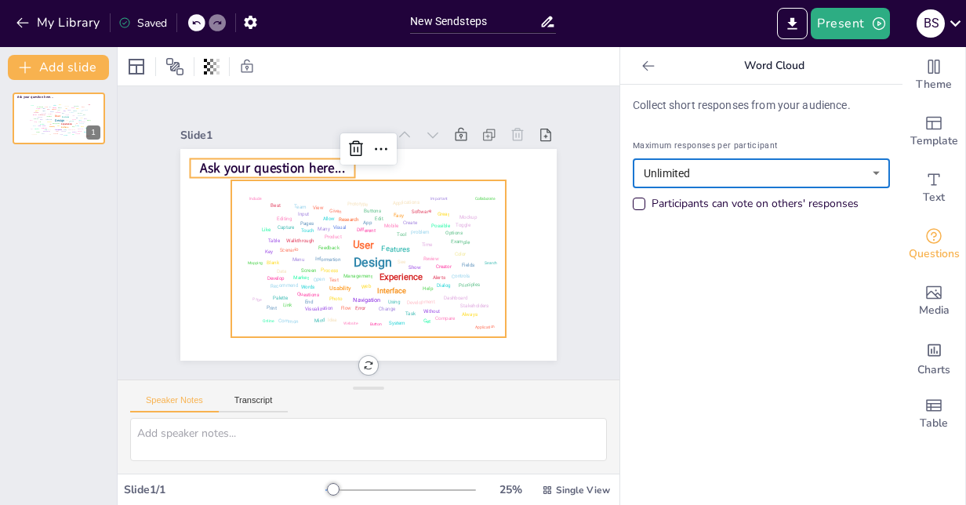
click at [392, 289] on span "Ask your question here..." at bounding box center [464, 298] width 145 height 18
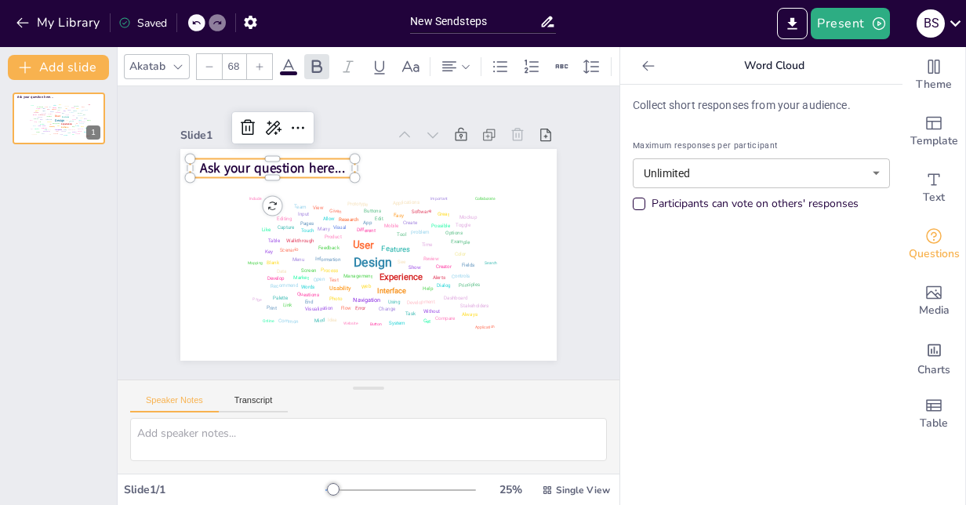
click at [403, 252] on span "Ask your question here..." at bounding box center [476, 276] width 146 height 48
click at [310, 209] on span "Ask your question here..." at bounding box center [260, 273] width 100 height 128
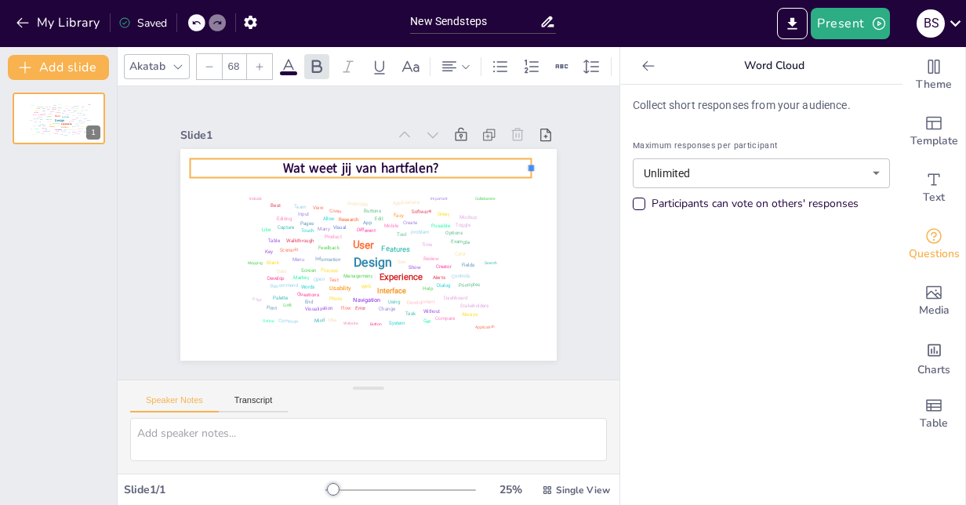
drag, startPoint x: 345, startPoint y: 164, endPoint x: 521, endPoint y: 158, distance: 176.5
click at [521, 158] on div "Design User Experience Interface Features Navigation Usability Test Process Inf…" at bounding box center [368, 255] width 376 height 212
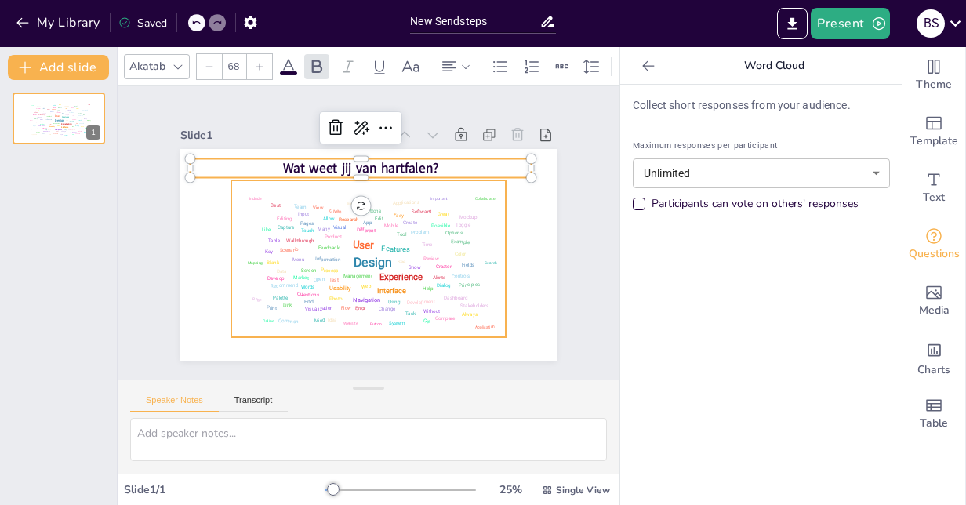
click at [310, 165] on div "End" at bounding box center [314, 160] width 8 height 10
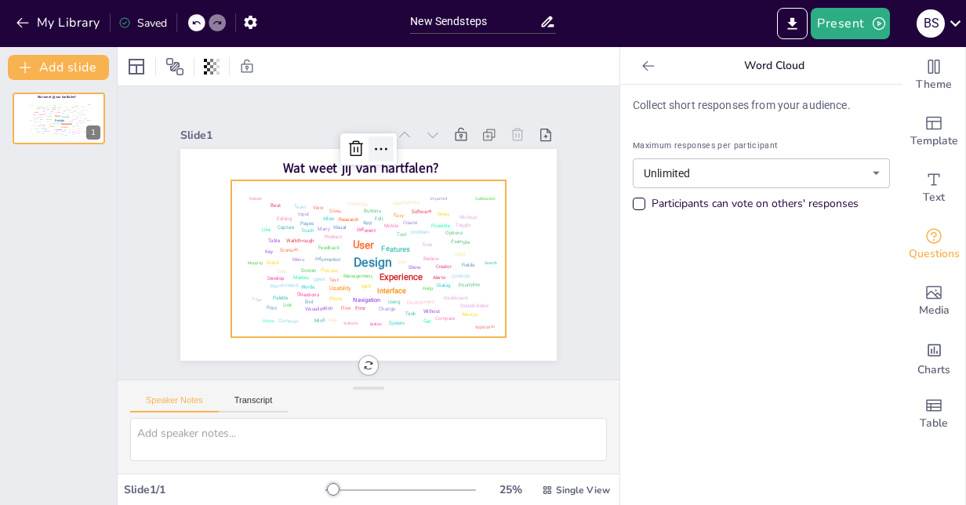
click at [322, 280] on icon at bounding box center [309, 293] width 27 height 27
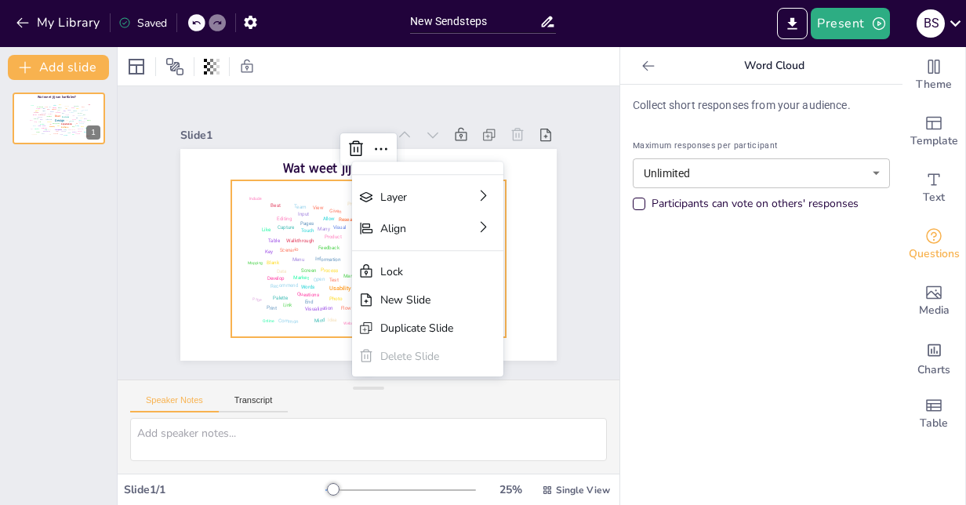
click at [298, 256] on div "Design User Experience Interface Features Navigation Usability Test Process Inf…" at bounding box center [344, 240] width 224 height 299
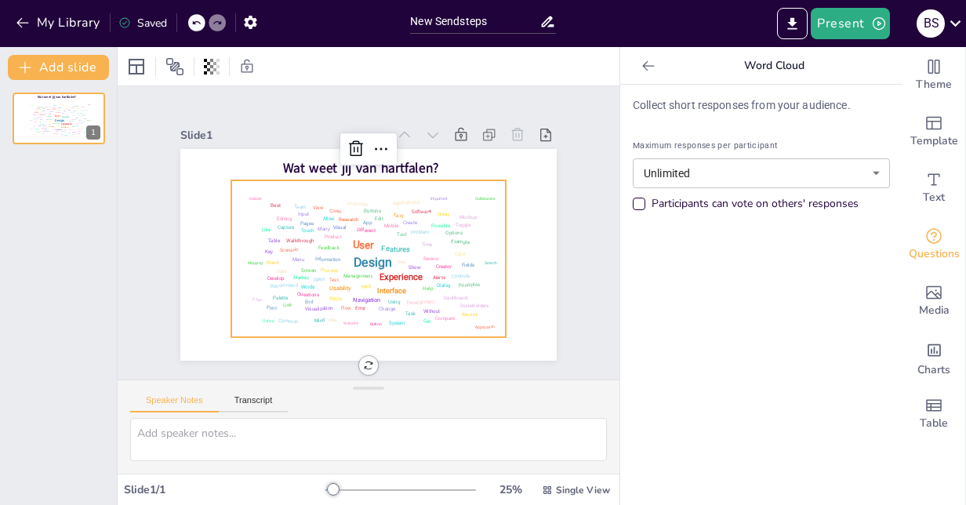
click at [86, 292] on div "Wat weet jij van hartfalen? Design User Experience Interface Features Navigatio…" at bounding box center [58, 292] width 117 height 425
click at [867, 21] on button "Present" at bounding box center [850, 23] width 78 height 31
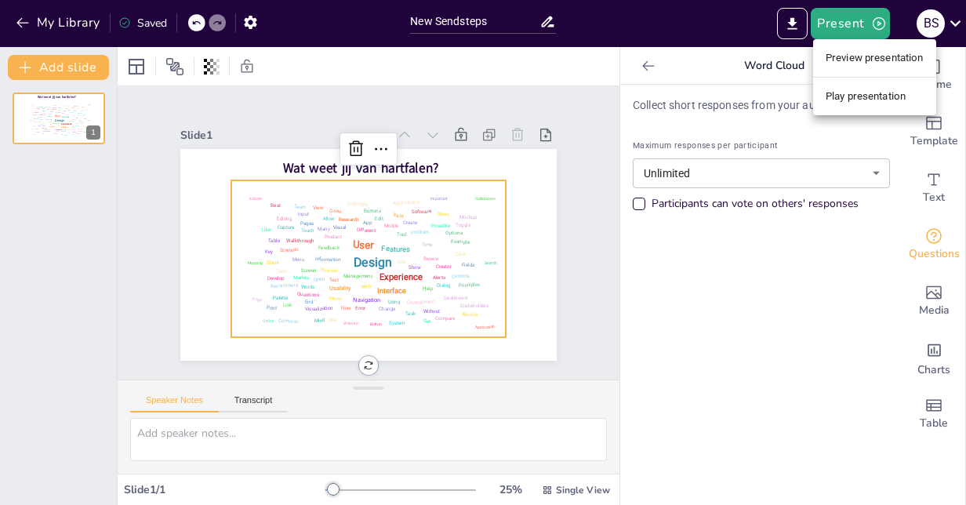
click at [862, 63] on li "Preview presentation" at bounding box center [874, 57] width 123 height 25
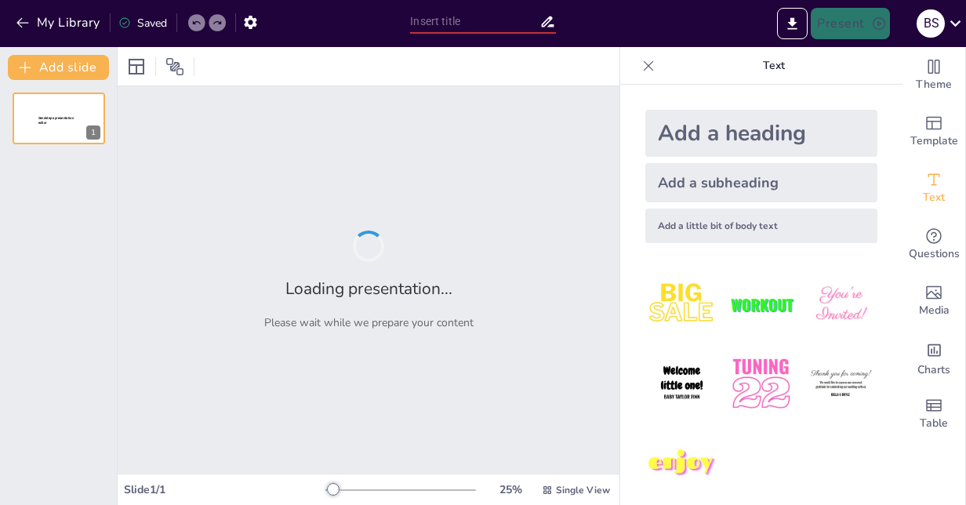
type input "New Sendsteps"
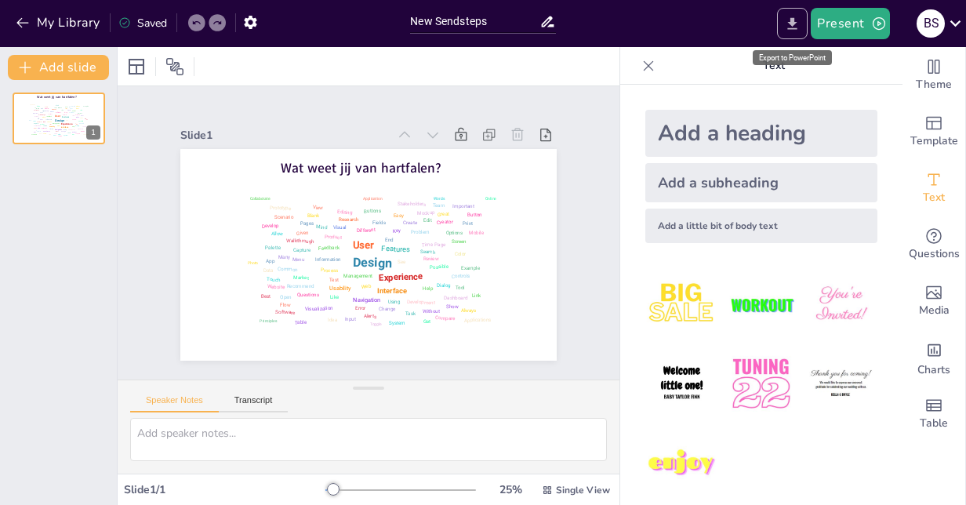
click at [792, 24] on icon "Export to PowerPoint" at bounding box center [792, 23] width 9 height 12
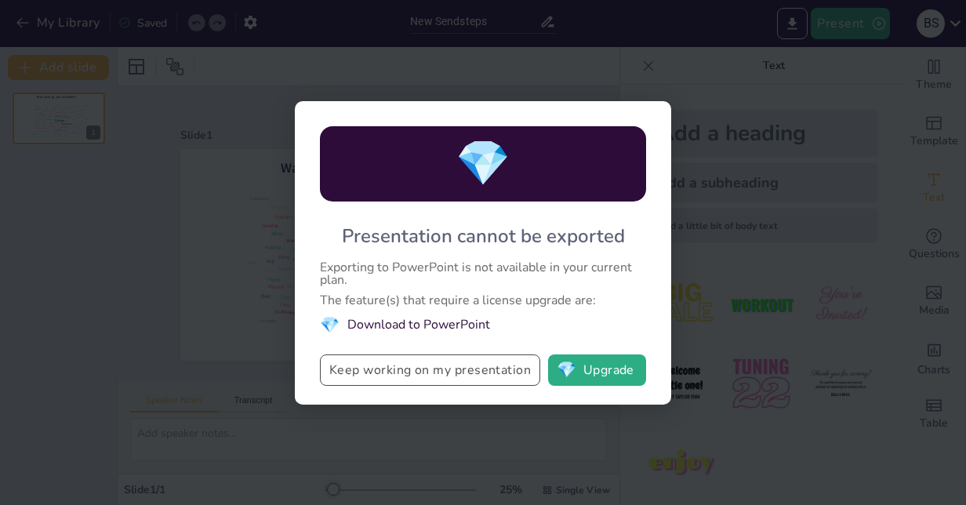
click at [418, 371] on button "Keep working on my presentation" at bounding box center [430, 369] width 220 height 31
